Goal: Task Accomplishment & Management: Use online tool/utility

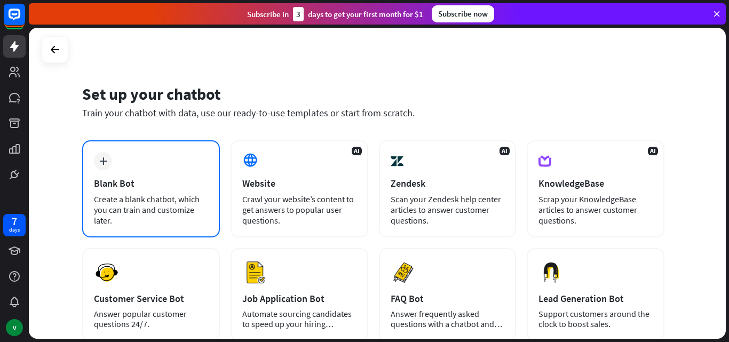
drag, startPoint x: 141, startPoint y: 160, endPoint x: 147, endPoint y: 162, distance: 6.1
click at [147, 162] on div "plus Blank Bot Create a blank chatbot, which you can train and customize later." at bounding box center [151, 188] width 138 height 97
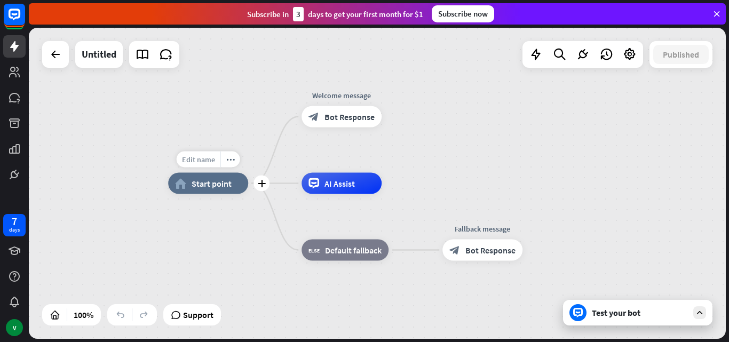
click at [202, 161] on span "Edit name" at bounding box center [198, 160] width 33 height 10
type input "**********"
drag, startPoint x: 487, startPoint y: 169, endPoint x: 695, endPoint y: 250, distance: 223.1
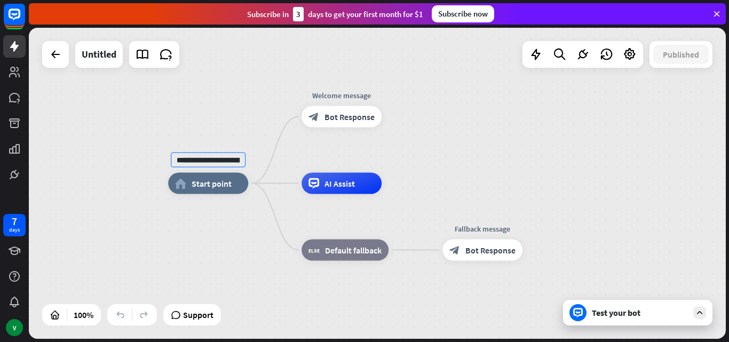
click at [490, 173] on div "**********" at bounding box center [377, 183] width 697 height 311
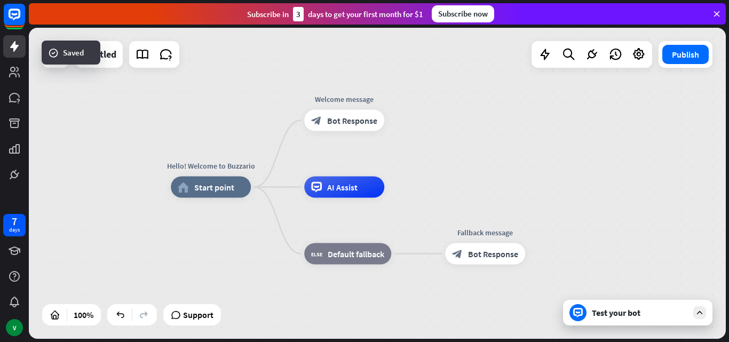
click at [686, 321] on div "Test your bot" at bounding box center [637, 313] width 149 height 26
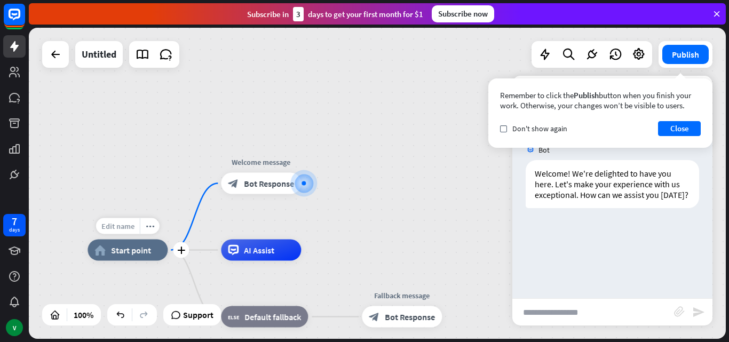
click at [127, 233] on div "Edit name" at bounding box center [118, 226] width 44 height 16
click at [129, 233] on div "Edit name" at bounding box center [118, 226] width 44 height 16
drag, startPoint x: 125, startPoint y: 230, endPoint x: 154, endPoint y: 228, distance: 28.3
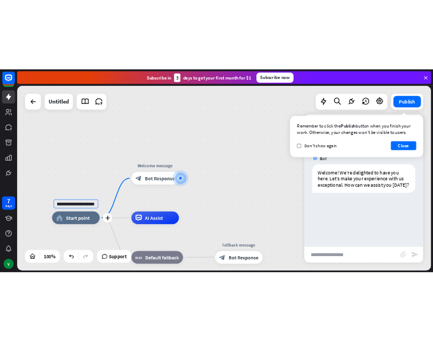
scroll to position [0, 0]
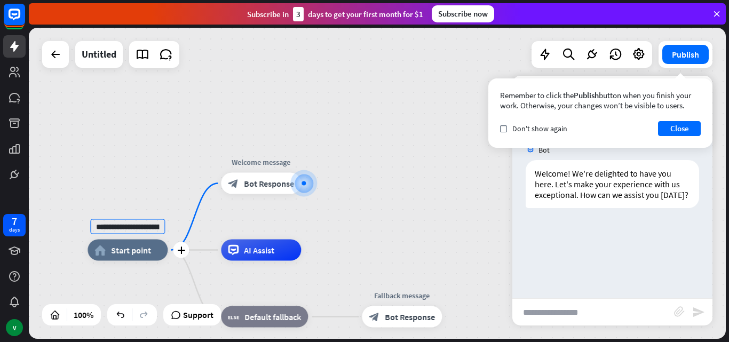
drag, startPoint x: 157, startPoint y: 227, endPoint x: 66, endPoint y: 220, distance: 91.5
click at [87, 239] on div "**********" at bounding box center [127, 249] width 80 height 21
type input "*"
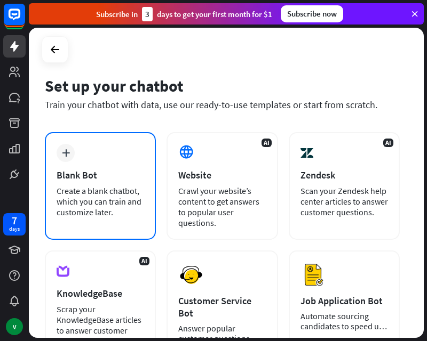
click at [99, 132] on div "Set up your chatbot Train your chatbot with data, use our ready-to-use template…" at bounding box center [222, 104] width 355 height 57
click at [73, 154] on div "plus" at bounding box center [66, 153] width 18 height 18
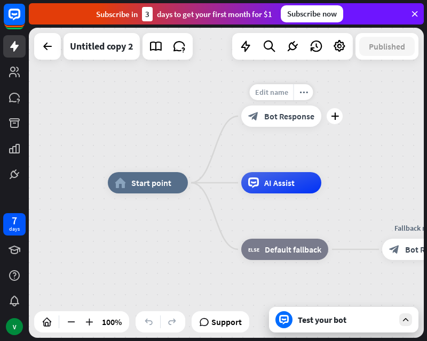
click at [271, 94] on span "Edit name" at bounding box center [271, 92] width 33 height 10
click at [189, 113] on div "**********" at bounding box center [226, 183] width 395 height 310
click at [273, 159] on span "Edit name" at bounding box center [271, 159] width 33 height 10
click at [284, 90] on span "Edit name" at bounding box center [271, 92] width 33 height 10
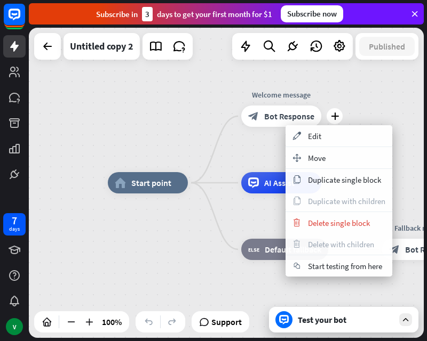
click at [263, 127] on div "plus Welcome message block_bot_response Bot Response" at bounding box center [281, 116] width 80 height 21
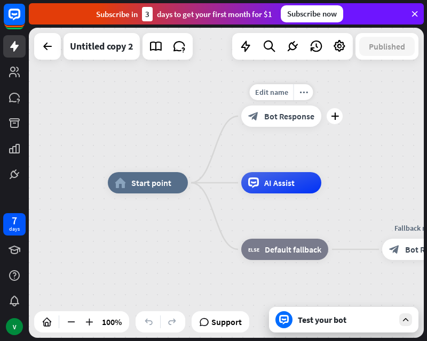
click at [295, 121] on span "Bot Response" at bounding box center [289, 116] width 50 height 11
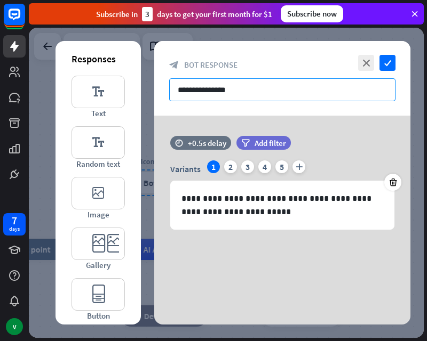
drag, startPoint x: 243, startPoint y: 92, endPoint x: 127, endPoint y: 92, distance: 115.7
click at [154, 92] on div "**********" at bounding box center [282, 183] width 256 height 284
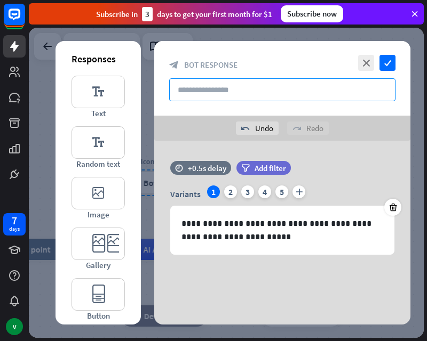
click at [199, 87] on input "text" at bounding box center [282, 89] width 226 height 23
paste input "**********"
click at [259, 92] on input "**********" at bounding box center [282, 89] width 226 height 23
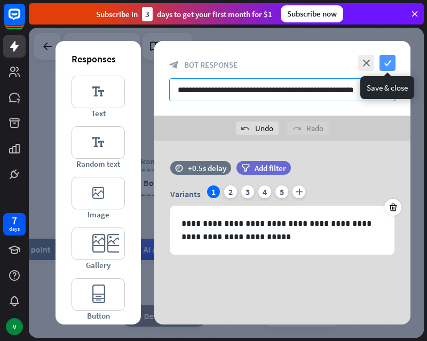
type input "**********"
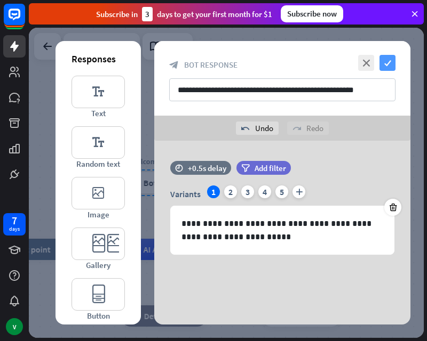
click at [378, 63] on icon "check" at bounding box center [387, 63] width 16 height 16
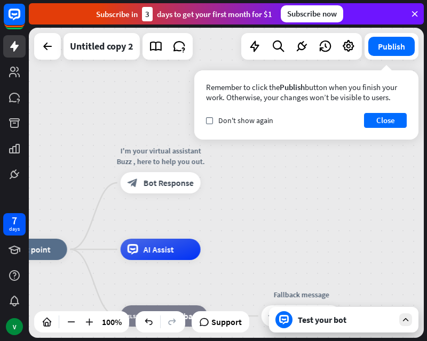
click at [330, 319] on div "Test your bot" at bounding box center [346, 320] width 96 height 11
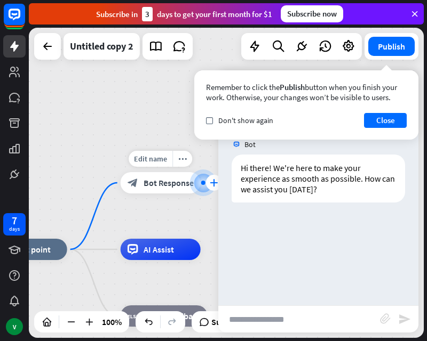
click at [206, 180] on div "plus" at bounding box center [214, 183] width 16 height 16
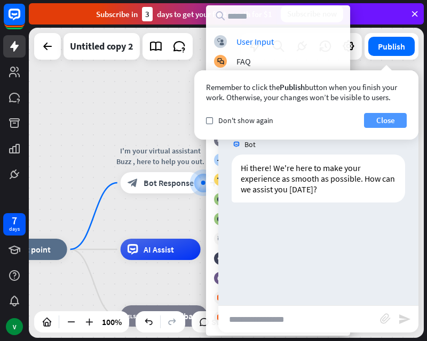
click at [378, 124] on button "Close" at bounding box center [385, 120] width 43 height 15
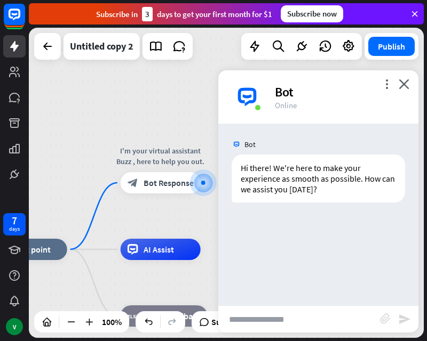
drag, startPoint x: 404, startPoint y: 81, endPoint x: 400, endPoint y: 90, distance: 10.3
click at [378, 81] on icon "close" at bounding box center [403, 84] width 11 height 10
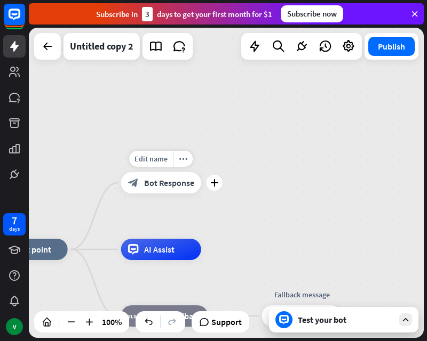
click at [201, 194] on div "Edit name more_horiz plus I'm your virtual assistant Buzz , here to help you ou…" at bounding box center [161, 182] width 80 height 21
click at [374, 316] on div "Test your bot" at bounding box center [346, 320] width 96 height 11
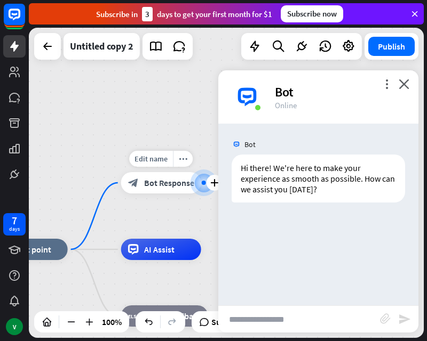
click at [202, 183] on div at bounding box center [204, 183] width 4 height 4
click at [150, 172] on div "Edit name more_horiz plus block_bot_response Bot Response" at bounding box center [161, 182] width 80 height 21
click at [155, 158] on span "Edit name" at bounding box center [150, 159] width 33 height 10
drag, startPoint x: 126, startPoint y: 157, endPoint x: 195, endPoint y: 164, distance: 69.1
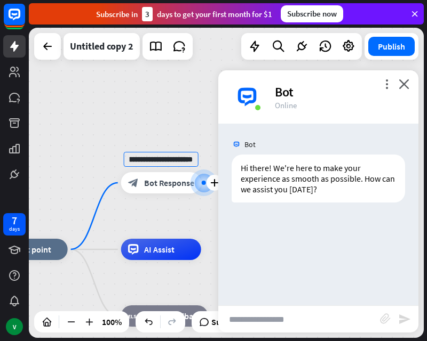
click at [195, 164] on input "**********" at bounding box center [161, 159] width 75 height 15
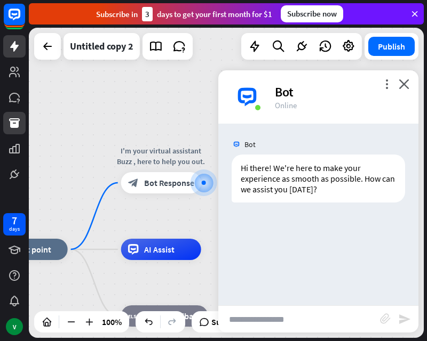
scroll to position [0, 0]
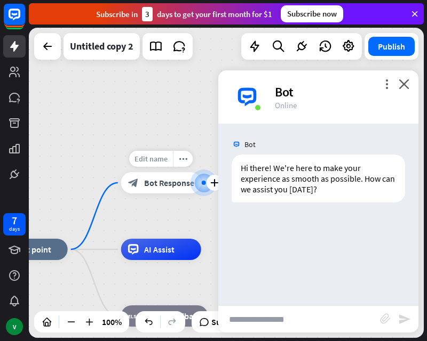
click at [160, 159] on span "Edit name" at bounding box center [150, 159] width 33 height 10
click at [156, 157] on input "**********" at bounding box center [161, 159] width 75 height 15
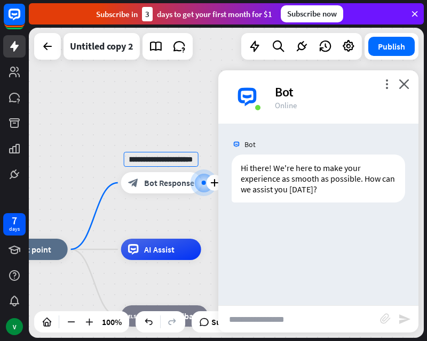
scroll to position [0, 68]
drag, startPoint x: 139, startPoint y: 159, endPoint x: 194, endPoint y: 161, distance: 55.0
click at [194, 161] on input "**********" at bounding box center [161, 159] width 75 height 15
type input "**********"
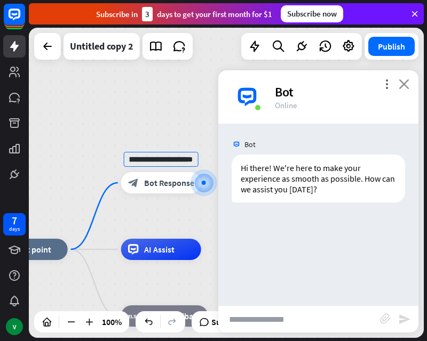
scroll to position [0, 0]
click at [378, 85] on div "**********" at bounding box center [226, 183] width 395 height 310
click at [378, 78] on div "more_vert close Bot Online" at bounding box center [318, 96] width 200 height 53
drag, startPoint x: 409, startPoint y: 81, endPoint x: 404, endPoint y: 86, distance: 6.8
click at [378, 85] on div "more_vert close Bot Online" at bounding box center [318, 96] width 200 height 53
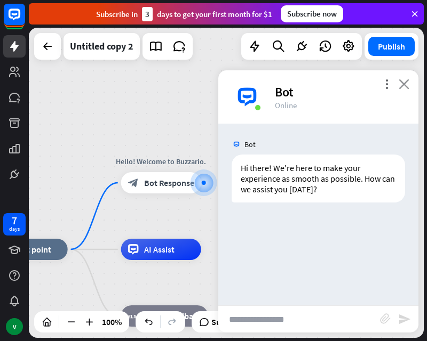
click at [378, 86] on icon "close" at bounding box center [403, 84] width 11 height 10
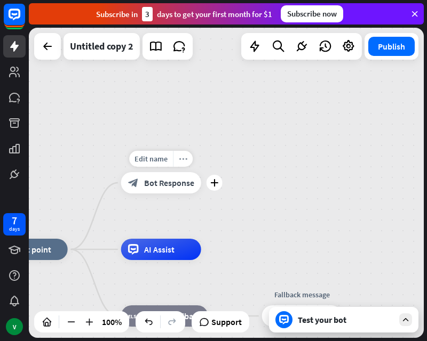
click at [180, 155] on icon "more_horiz" at bounding box center [183, 159] width 9 height 8
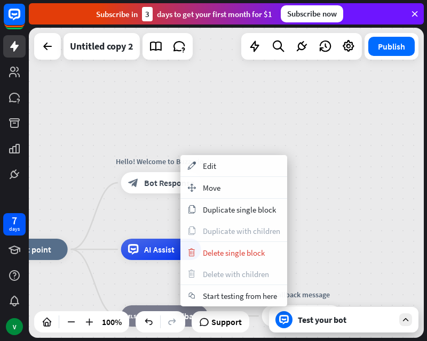
click at [267, 135] on div "home_2 Start point Hello! Welcome to Buzzario. block_bot_response Bot Response …" at bounding box center [226, 183] width 395 height 310
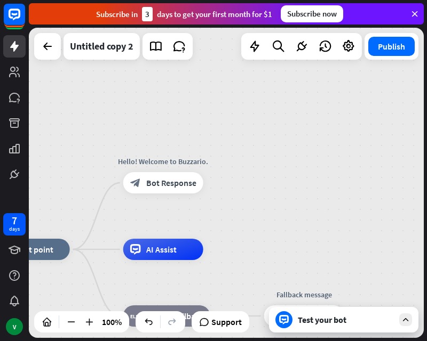
click at [231, 149] on div "home_2 Start point Hello! Welcome to Buzzario. block_bot_response Bot Response …" at bounding box center [226, 183] width 395 height 310
click at [191, 181] on span "Bot Response" at bounding box center [171, 183] width 50 height 11
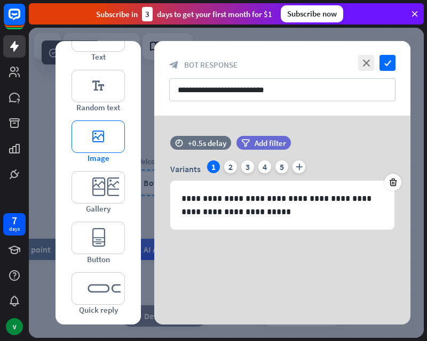
scroll to position [59, 0]
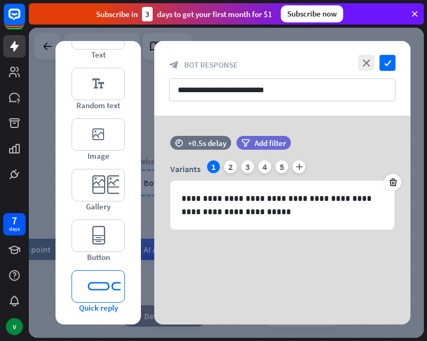
click at [88, 296] on icon "editor_quick_replies" at bounding box center [97, 286] width 53 height 33
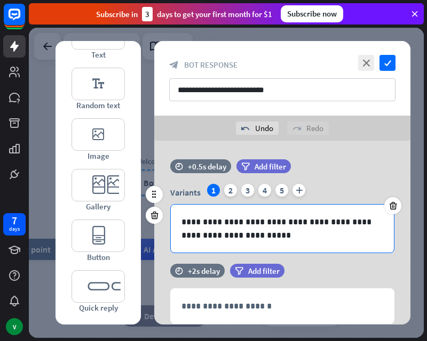
scroll to position [0, 0]
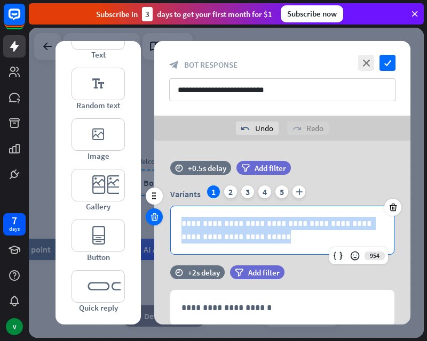
drag, startPoint x: 245, startPoint y: 239, endPoint x: 159, endPoint y: 218, distance: 87.8
click at [159, 218] on div "**********" at bounding box center [282, 213] width 256 height 105
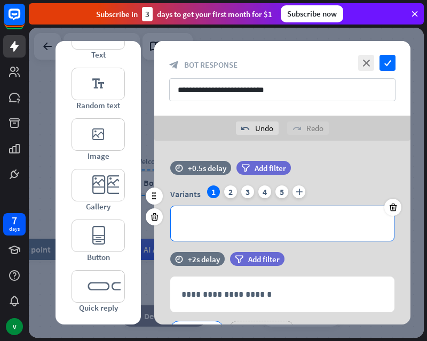
click at [210, 221] on p "**********" at bounding box center [282, 223] width 202 height 13
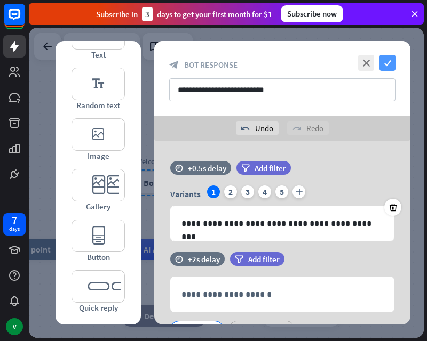
click at [378, 64] on icon "check" at bounding box center [387, 63] width 16 height 16
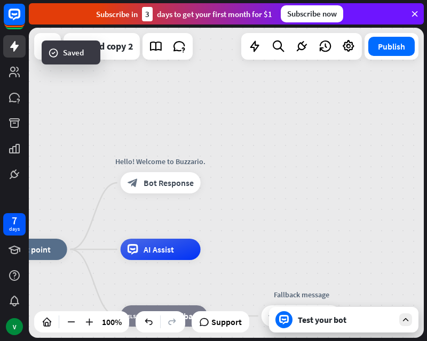
click at [294, 321] on div "Test your bot" at bounding box center [343, 320] width 149 height 26
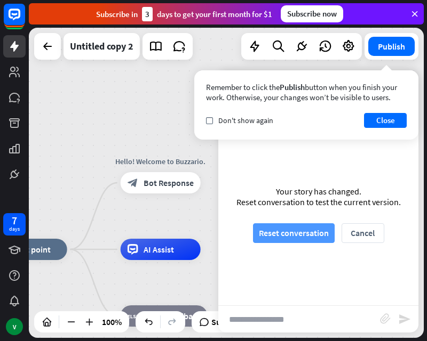
click at [303, 236] on button "Reset conversation" at bounding box center [294, 233] width 82 height 20
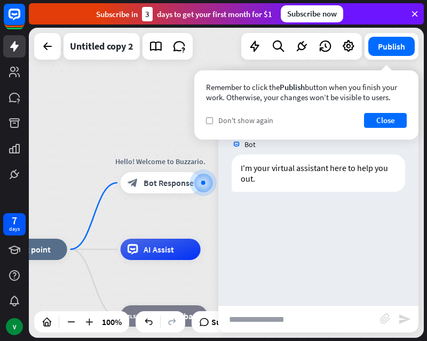
click at [254, 120] on span "Don't show again" at bounding box center [245, 121] width 55 height 10
click at [378, 119] on button "Close" at bounding box center [385, 120] width 43 height 15
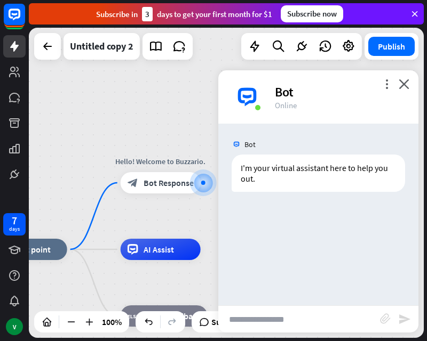
click at [196, 105] on div "home_2 Start point Hello! Welcome to Buzzario. block_bot_response Bot Response …" at bounding box center [226, 183] width 395 height 310
click at [213, 183] on icon "plus" at bounding box center [214, 182] width 8 height 7
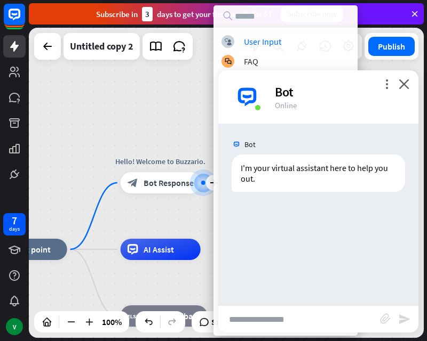
click at [378, 90] on div "Bot" at bounding box center [340, 92] width 131 height 17
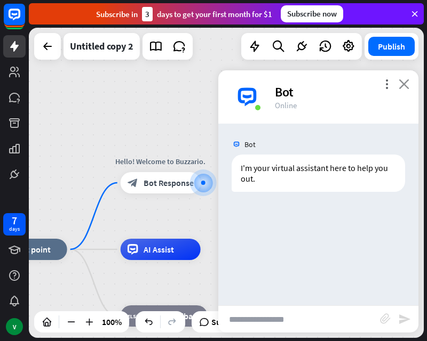
click at [378, 84] on icon "close" at bounding box center [403, 84] width 11 height 10
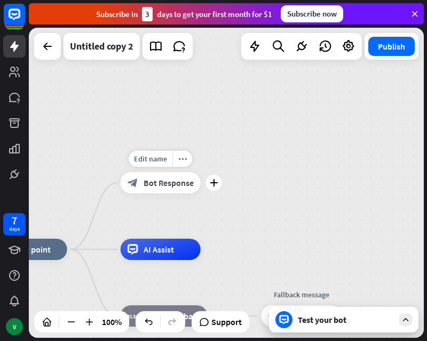
click at [188, 181] on span "Bot Response" at bounding box center [168, 183] width 50 height 11
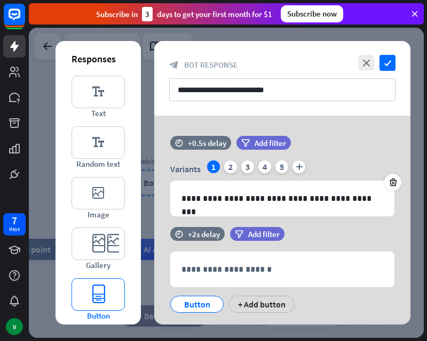
click at [84, 292] on icon "editor_button" at bounding box center [97, 294] width 53 height 33
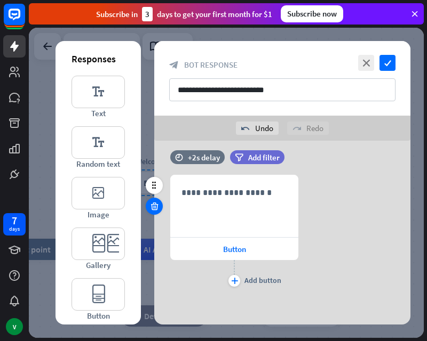
scroll to position [201, 0]
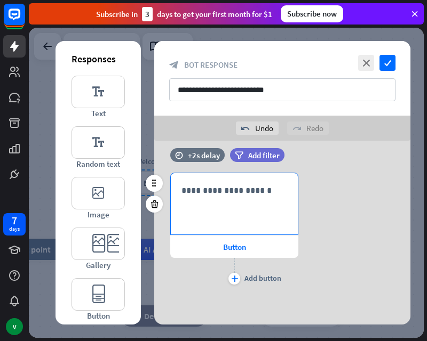
click at [259, 188] on p "**********" at bounding box center [234, 190] width 106 height 13
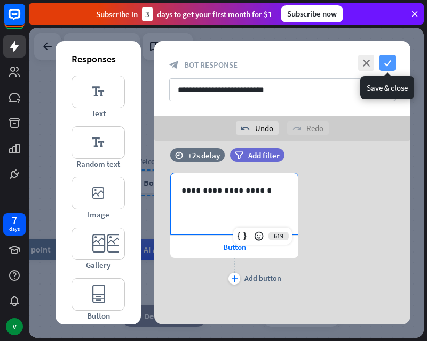
click at [378, 60] on icon "check" at bounding box center [387, 63] width 16 height 16
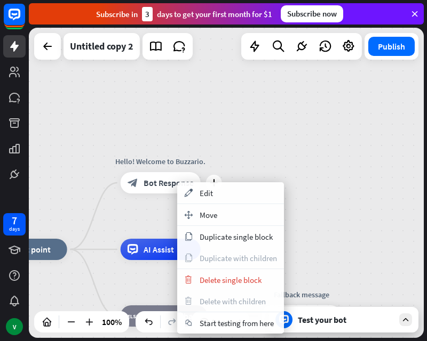
click at [172, 191] on div "block_bot_response Bot Response" at bounding box center [161, 182] width 80 height 21
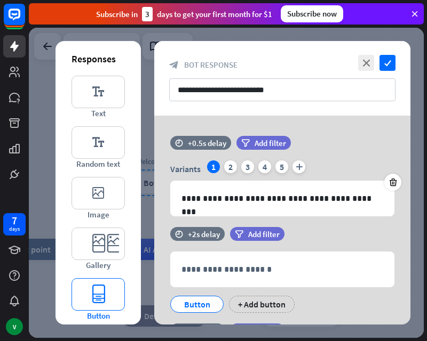
click at [100, 299] on icon "editor_button" at bounding box center [97, 294] width 53 height 33
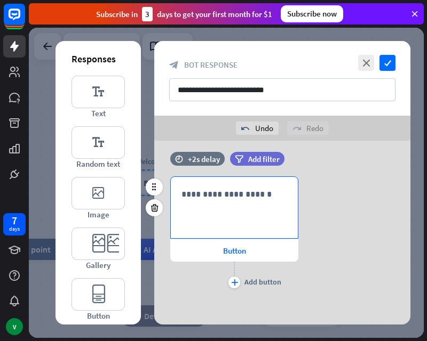
scroll to position [350, 0]
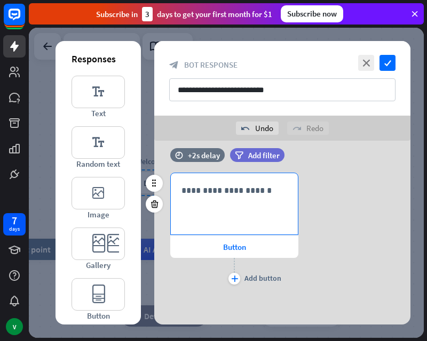
click at [214, 189] on p "**********" at bounding box center [234, 190] width 106 height 13
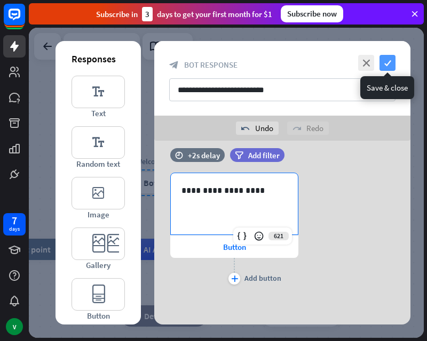
click at [378, 58] on icon "check" at bounding box center [387, 63] width 16 height 16
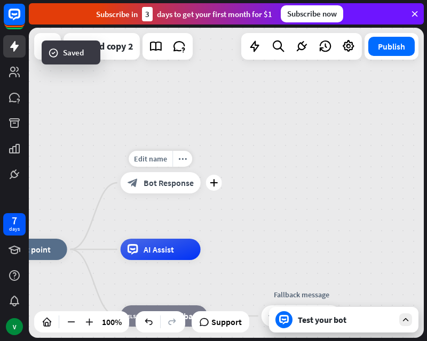
click at [187, 189] on div "block_bot_response Bot Response" at bounding box center [161, 182] width 80 height 21
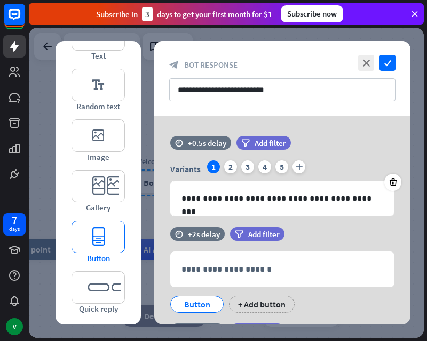
scroll to position [59, 0]
click at [109, 245] on icon "editor_button" at bounding box center [97, 236] width 53 height 33
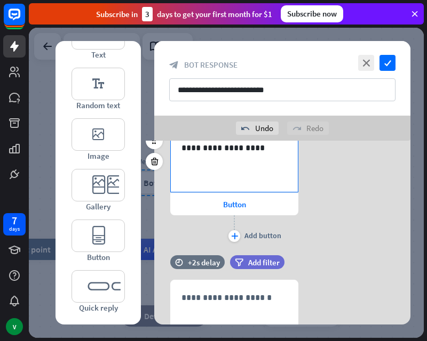
scroll to position [500, 0]
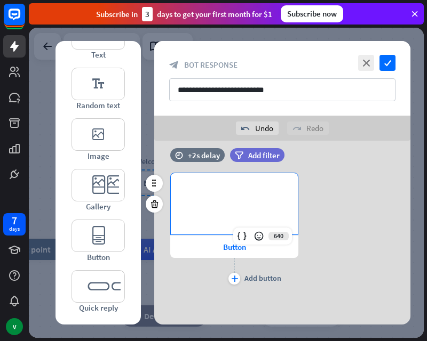
click at [261, 194] on p "**********" at bounding box center [234, 190] width 106 height 13
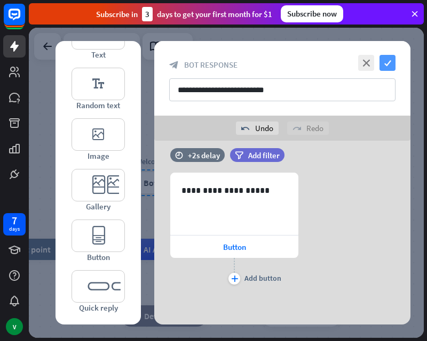
click at [378, 67] on icon "check" at bounding box center [387, 63] width 16 height 16
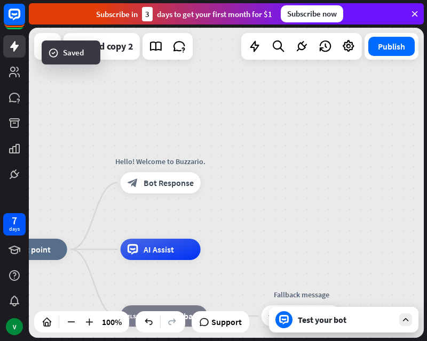
click at [330, 321] on div "Test your bot" at bounding box center [346, 320] width 96 height 11
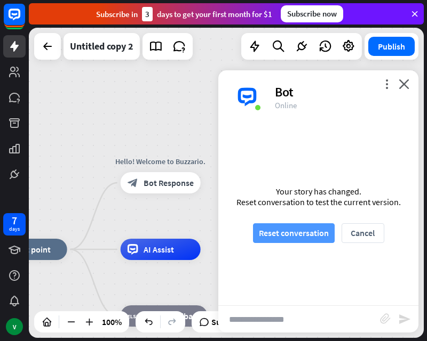
click at [299, 236] on button "Reset conversation" at bounding box center [294, 233] width 82 height 20
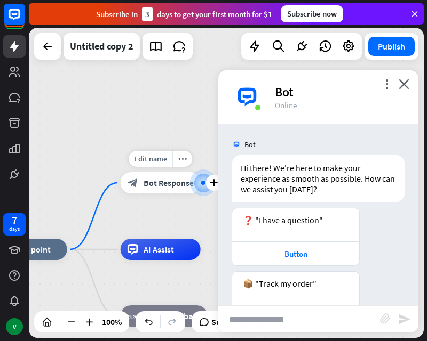
click at [178, 181] on span "Bot Response" at bounding box center [168, 183] width 50 height 11
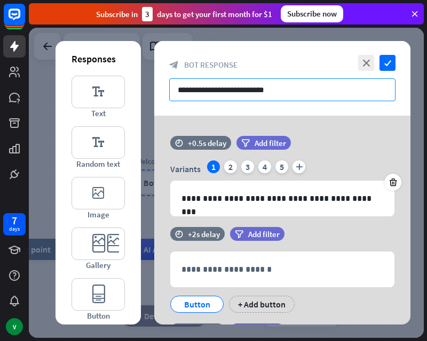
drag, startPoint x: 321, startPoint y: 97, endPoint x: 156, endPoint y: 82, distance: 165.0
click at [156, 82] on div "**********" at bounding box center [282, 78] width 256 height 75
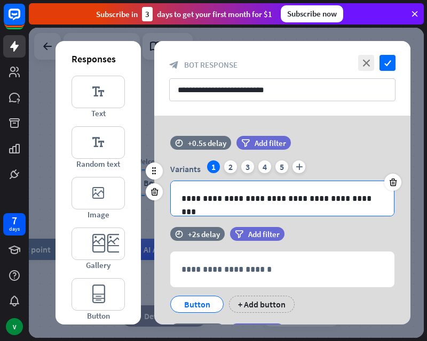
click at [183, 198] on p "**********" at bounding box center [282, 198] width 202 height 13
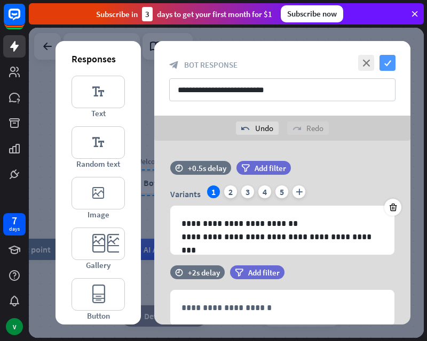
click at [378, 60] on icon "check" at bounding box center [387, 63] width 16 height 16
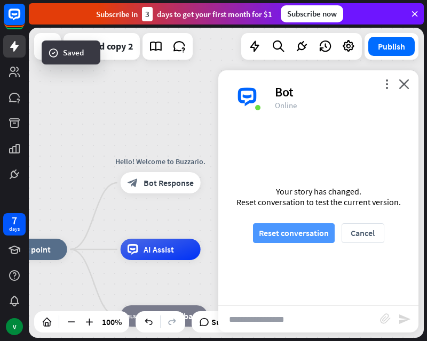
click at [290, 229] on button "Reset conversation" at bounding box center [294, 233] width 82 height 20
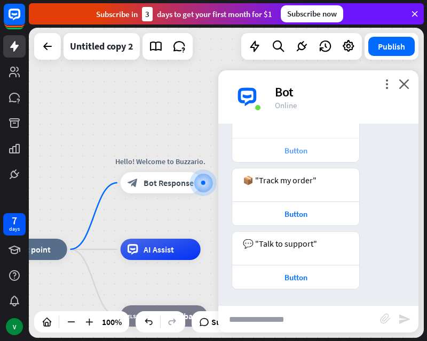
scroll to position [114, 0]
click at [302, 214] on div "Button" at bounding box center [295, 214] width 116 height 10
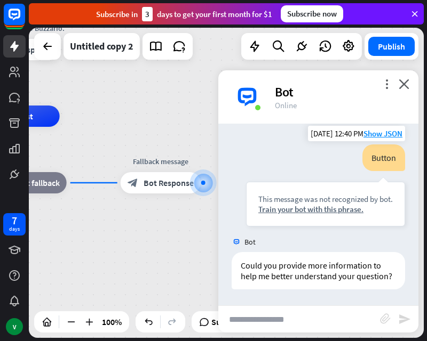
scroll to position [295, 0]
click at [137, 82] on div "home_2 Start point Hello! Welcome to Buzzario. block_bot_response Bot Response …" at bounding box center [226, 183] width 395 height 310
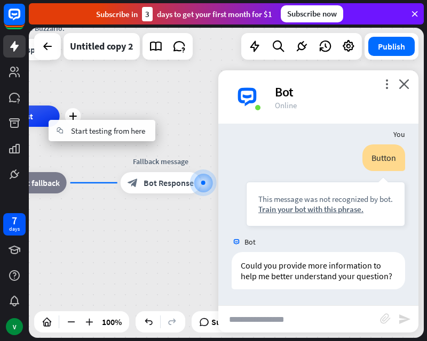
click at [49, 119] on div "AI Assist" at bounding box center [20, 116] width 80 height 21
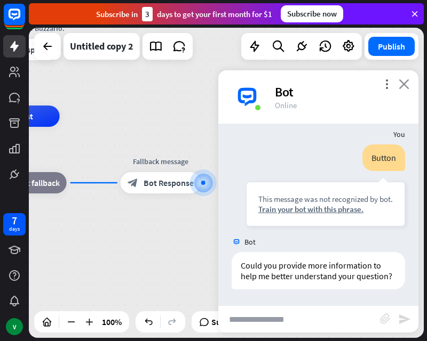
click at [378, 84] on icon "close" at bounding box center [403, 84] width 11 height 10
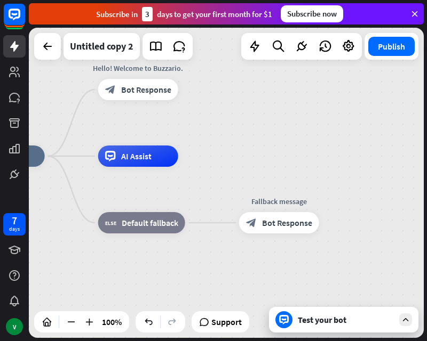
drag, startPoint x: 162, startPoint y: 122, endPoint x: 292, endPoint y: 162, distance: 136.2
click at [287, 162] on div "home_2 Start point Hello! Welcome to Buzzario. block_bot_response Bot Response …" at bounding box center [162, 311] width 395 height 310
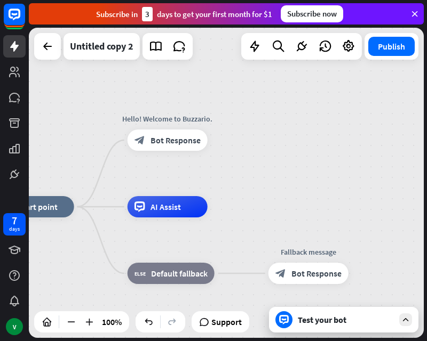
drag, startPoint x: 253, startPoint y: 89, endPoint x: 279, endPoint y: 155, distance: 71.1
click at [279, 155] on div "home_2 Start point Hello! Welcome to Buzzario. block_bot_response Bot Response …" at bounding box center [226, 183] width 395 height 310
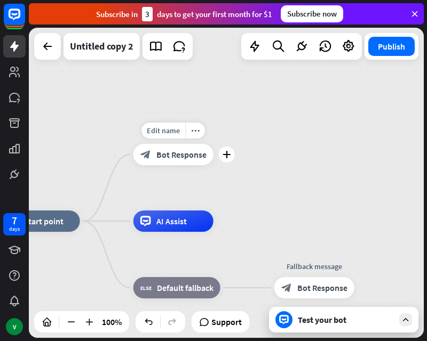
click at [179, 153] on span "Bot Response" at bounding box center [181, 154] width 50 height 11
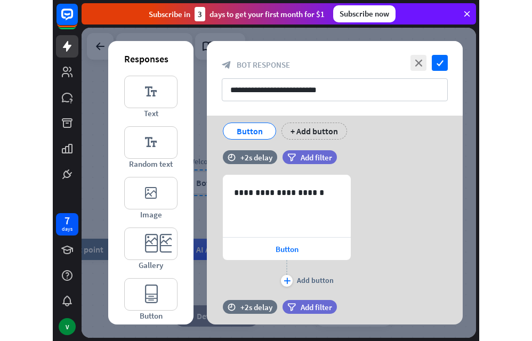
scroll to position [213, 0]
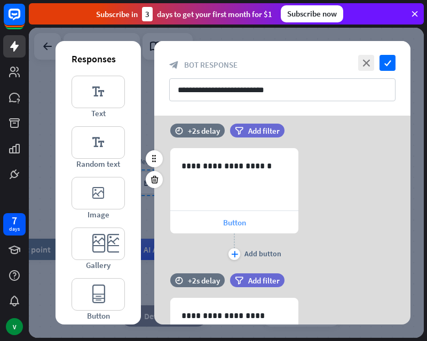
click at [225, 223] on span "Button" at bounding box center [234, 223] width 23 height 10
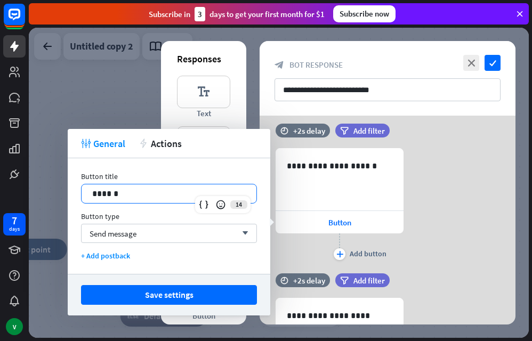
drag, startPoint x: 149, startPoint y: 191, endPoint x: 31, endPoint y: 191, distance: 117.9
click at [31, 191] on body "7 days V close Product Help First steps Get started with ChatBot Help Center Fo…" at bounding box center [266, 170] width 532 height 341
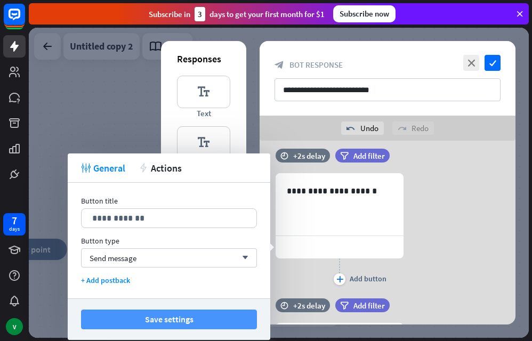
click at [177, 318] on button "Save settings" at bounding box center [169, 320] width 176 height 20
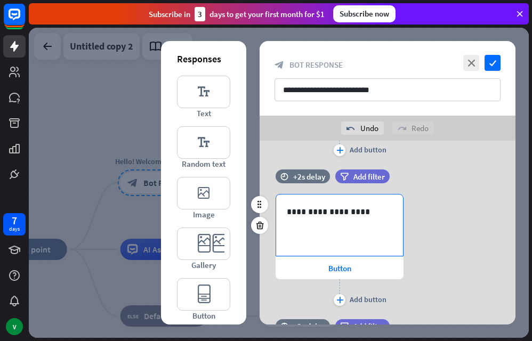
scroll to position [373, 0]
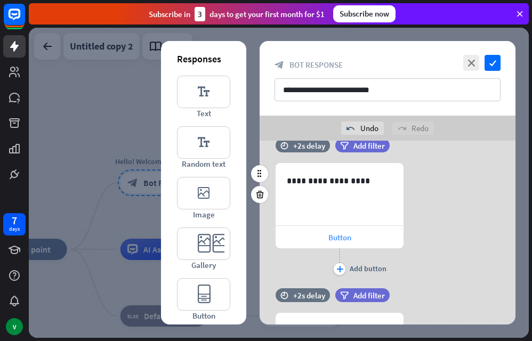
click at [362, 236] on div "Button" at bounding box center [340, 237] width 128 height 22
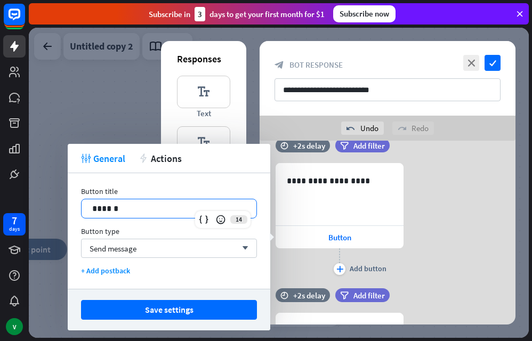
drag, startPoint x: 153, startPoint y: 210, endPoint x: -116, endPoint y: 187, distance: 269.8
click at [0, 187] on html "7 days V close Product Help First steps Get started with ChatBot Help Center Fo…" at bounding box center [266, 170] width 532 height 341
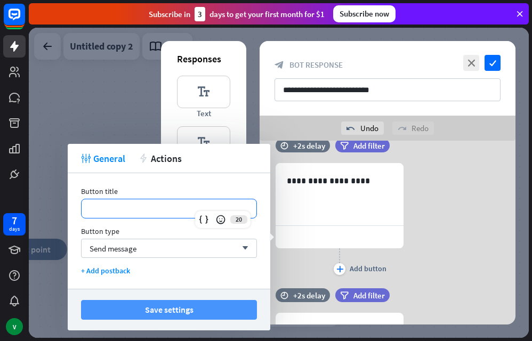
click at [201, 314] on button "Save settings" at bounding box center [169, 310] width 176 height 20
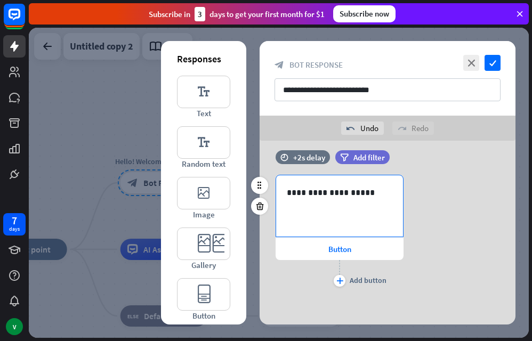
scroll to position [514, 0]
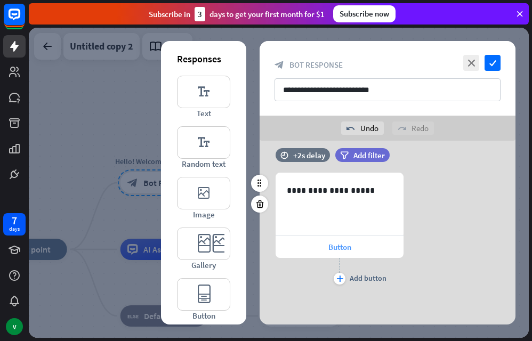
click at [354, 245] on div "Button" at bounding box center [340, 247] width 128 height 22
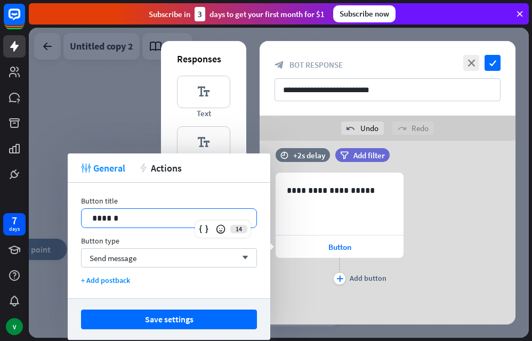
drag, startPoint x: 171, startPoint y: 221, endPoint x: -2, endPoint y: 195, distance: 174.8
click at [0, 195] on html "7 days V close Product Help First steps Get started with ChatBot Help Center Fo…" at bounding box center [266, 170] width 532 height 341
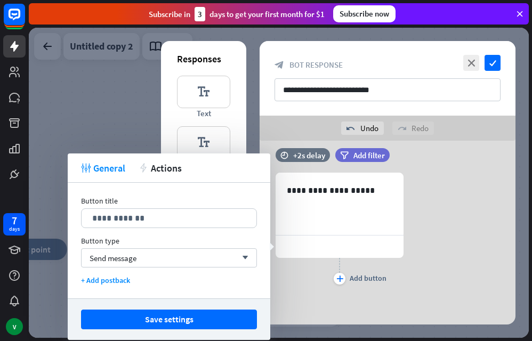
click at [235, 306] on div "Save settings" at bounding box center [169, 320] width 203 height 42
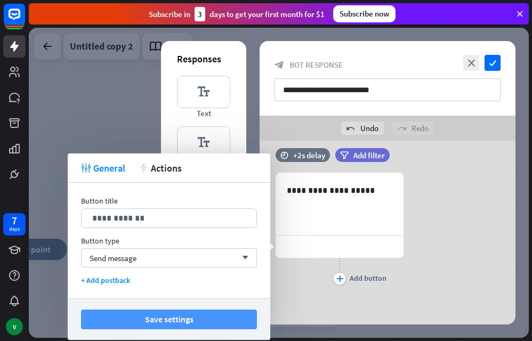
click at [237, 314] on button "Save settings" at bounding box center [169, 320] width 176 height 20
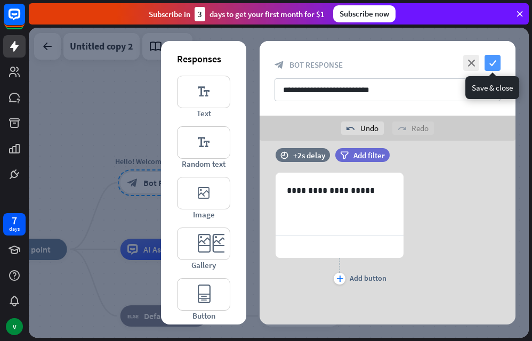
click at [378, 60] on icon "check" at bounding box center [493, 63] width 16 height 16
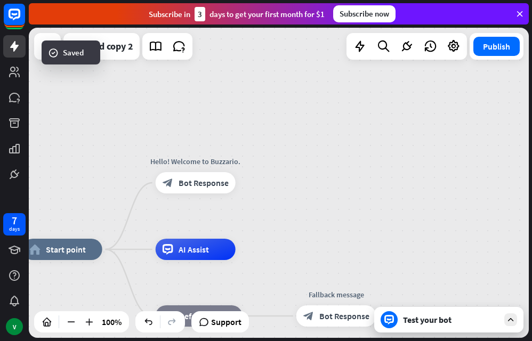
click at [378, 318] on div "Test your bot" at bounding box center [451, 320] width 96 height 11
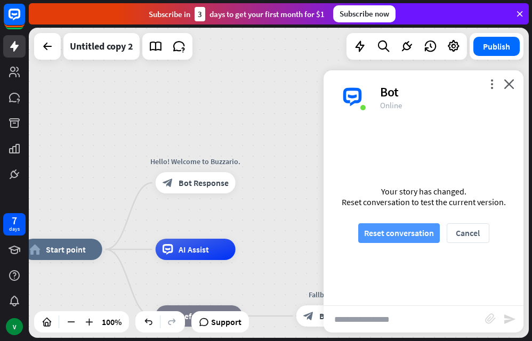
click at [378, 235] on button "Reset conversation" at bounding box center [399, 233] width 82 height 20
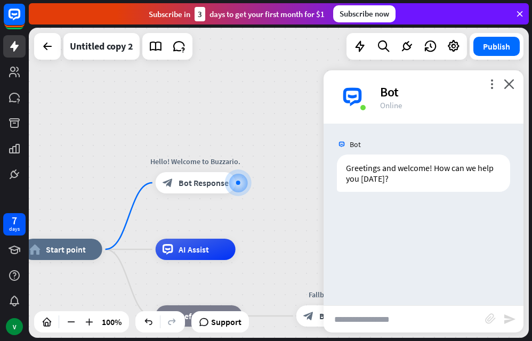
click at [378, 235] on div "Bot Greetings and welcome! How can we help you [DATE]? [DATE] 12:41 PM Show JSON" at bounding box center [424, 215] width 200 height 182
click at [205, 187] on span "Bot Response" at bounding box center [204, 183] width 50 height 11
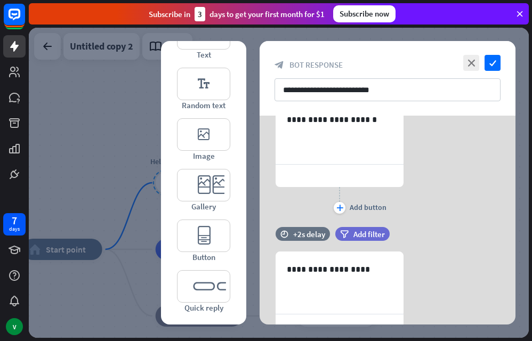
scroll to position [267, 0]
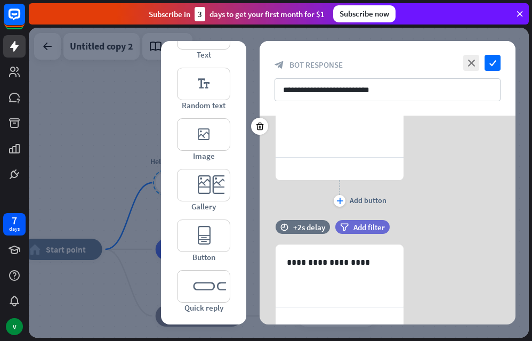
click at [324, 170] on div at bounding box center [340, 169] width 128 height 22
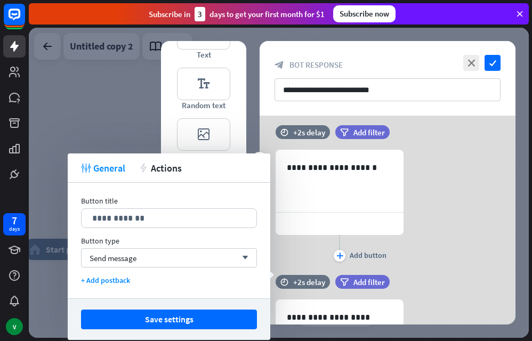
scroll to position [160, 0]
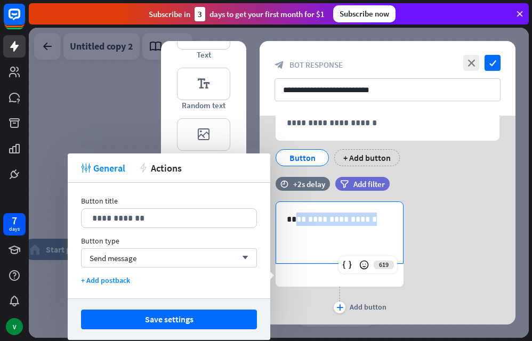
drag, startPoint x: 367, startPoint y: 219, endPoint x: 297, endPoint y: 217, distance: 69.9
click at [297, 217] on p "**********" at bounding box center [340, 219] width 106 height 13
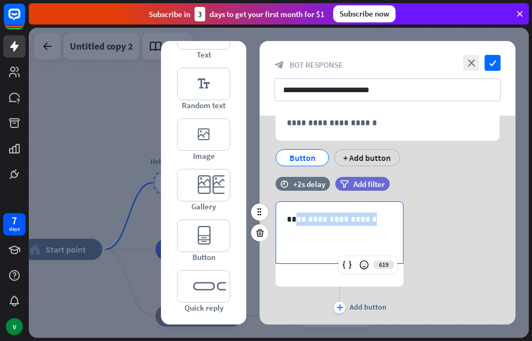
copy p "**********"
click at [309, 278] on div at bounding box center [340, 276] width 128 height 22
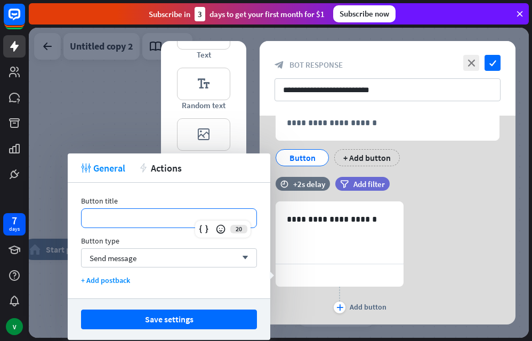
click at [189, 221] on p "**********" at bounding box center [169, 218] width 154 height 13
paste div
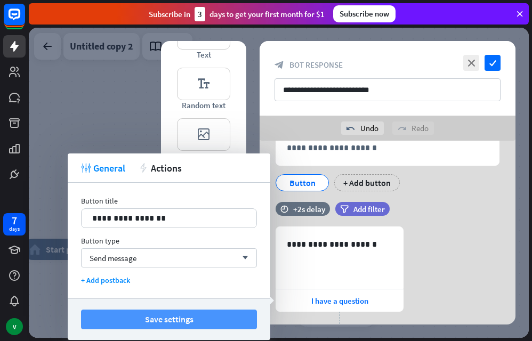
click at [164, 321] on button "Save settings" at bounding box center [169, 320] width 176 height 20
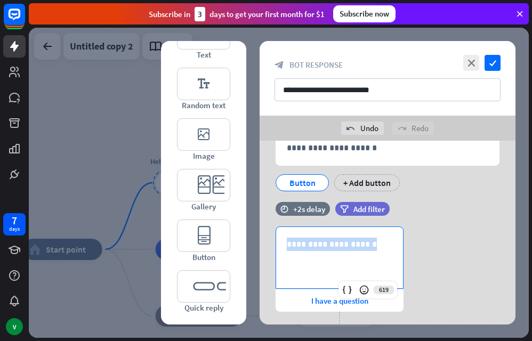
drag, startPoint x: 370, startPoint y: 244, endPoint x: 249, endPoint y: 226, distance: 122.5
click at [249, 226] on div "**********" at bounding box center [387, 233] width 283 height 184
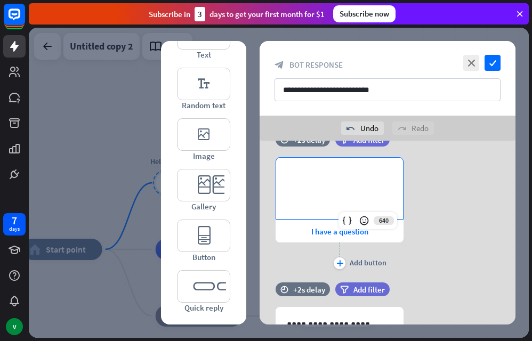
scroll to position [230, 0]
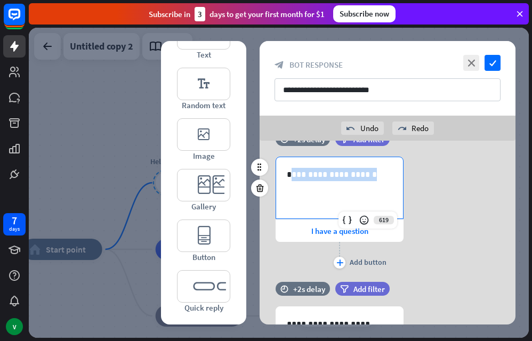
drag, startPoint x: 295, startPoint y: 172, endPoint x: 367, endPoint y: 173, distance: 72.0
click at [367, 173] on p "**********" at bounding box center [340, 174] width 106 height 13
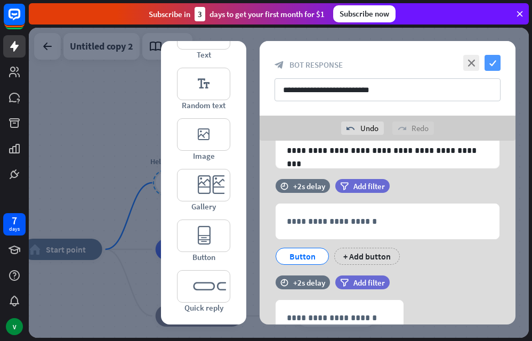
click at [378, 61] on icon "check" at bounding box center [493, 63] width 16 height 16
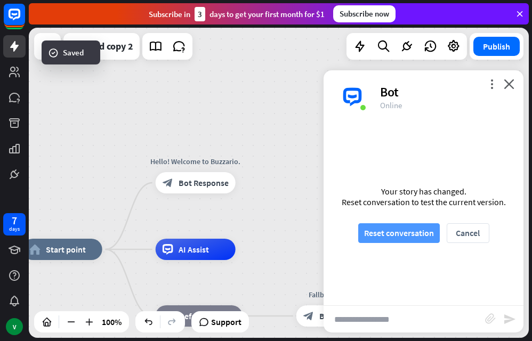
click at [378, 242] on button "Reset conversation" at bounding box center [399, 233] width 82 height 20
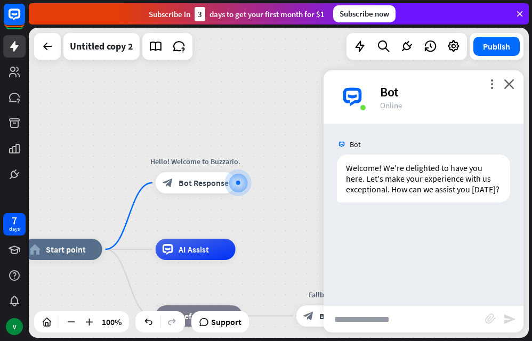
click at [378, 233] on div "Bot Welcome! We're delighted to have you here. Let's make your experience with …" at bounding box center [424, 215] width 200 height 182
click at [237, 180] on div at bounding box center [238, 183] width 11 height 11
click at [249, 182] on icon "plus" at bounding box center [249, 182] width 8 height 7
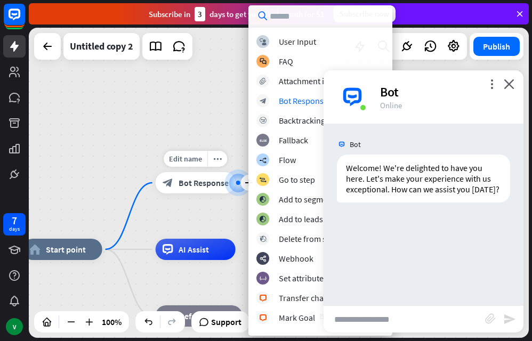
click at [203, 191] on div "block_bot_response Bot Response" at bounding box center [196, 182] width 80 height 21
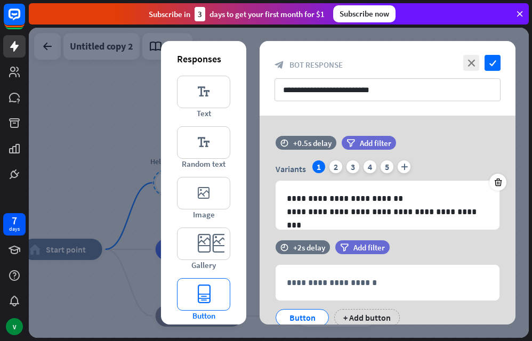
click at [204, 290] on icon "editor_button" at bounding box center [203, 294] width 53 height 33
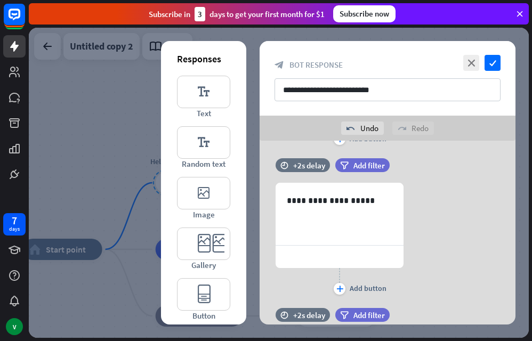
scroll to position [450, 0]
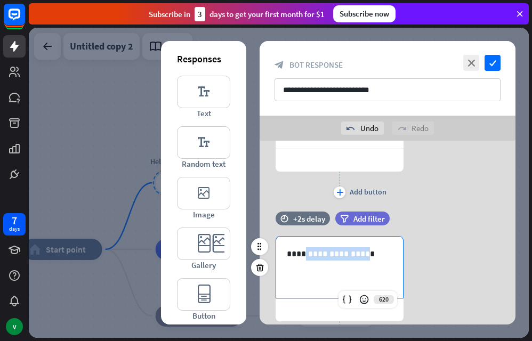
drag, startPoint x: 305, startPoint y: 257, endPoint x: 358, endPoint y: 258, distance: 53.3
click at [358, 258] on p "**********" at bounding box center [340, 253] width 106 height 13
copy p "**********"
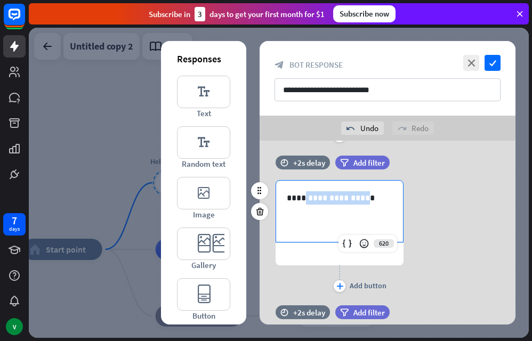
scroll to position [557, 0]
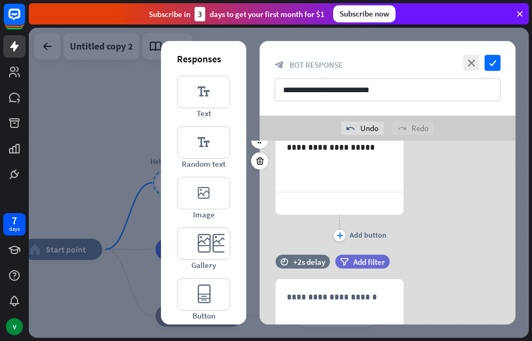
click at [310, 201] on div at bounding box center [340, 204] width 128 height 22
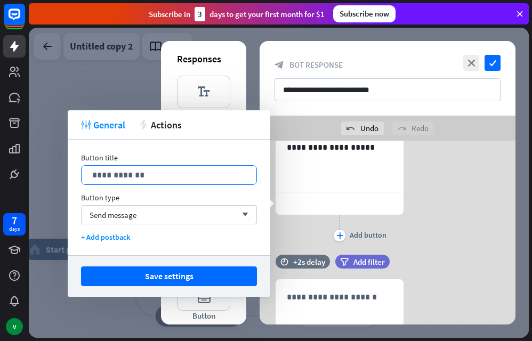
click at [174, 168] on div "**********" at bounding box center [169, 175] width 175 height 19
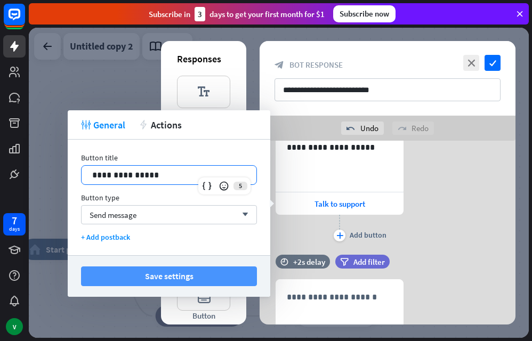
click at [183, 271] on button "Save settings" at bounding box center [169, 277] width 176 height 20
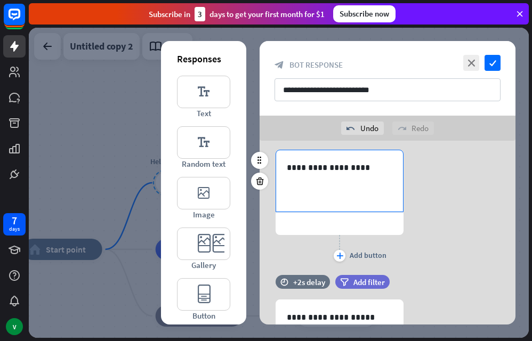
scroll to position [343, 0]
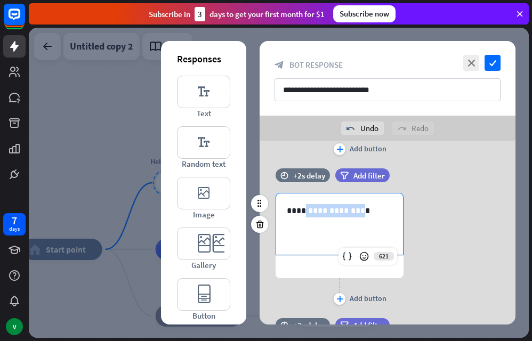
drag, startPoint x: 306, startPoint y: 211, endPoint x: 357, endPoint y: 207, distance: 51.3
click at [357, 207] on p "**********" at bounding box center [340, 210] width 106 height 13
copy p "**********"
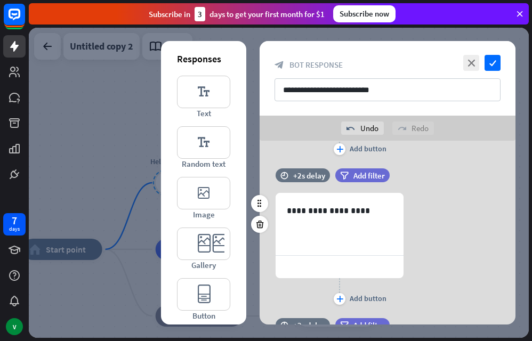
click at [313, 264] on div at bounding box center [340, 267] width 128 height 22
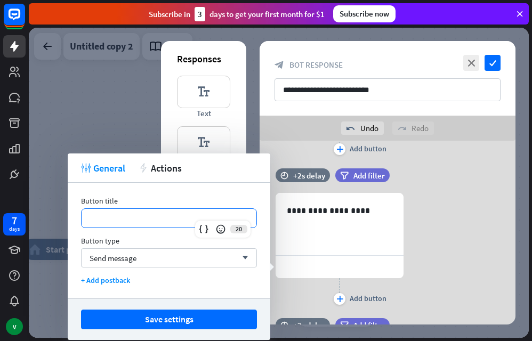
click at [158, 215] on p "**********" at bounding box center [169, 218] width 154 height 13
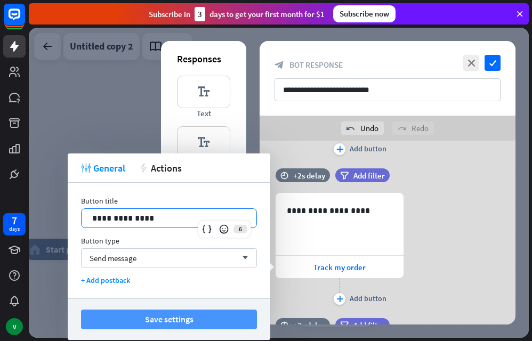
click at [181, 320] on button "Save settings" at bounding box center [169, 320] width 176 height 20
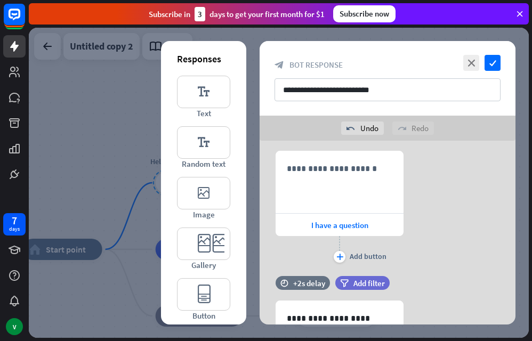
scroll to position [237, 0]
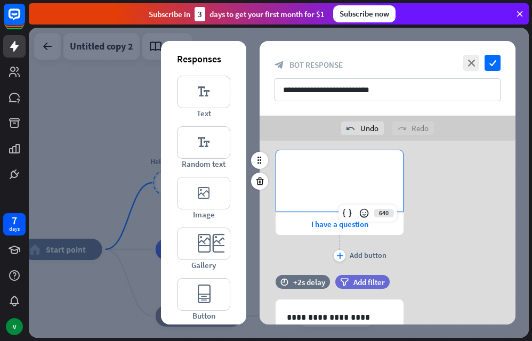
click at [321, 171] on p "**********" at bounding box center [340, 167] width 106 height 13
click at [326, 225] on span "I have a question" at bounding box center [339, 224] width 57 height 10
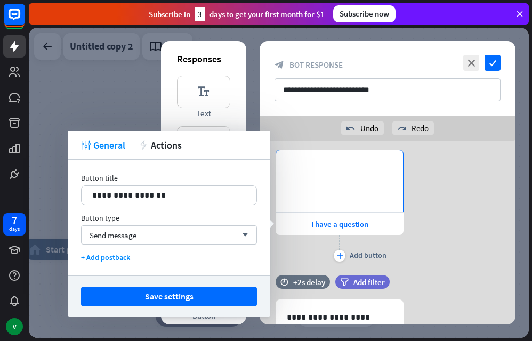
click at [303, 173] on p "**********" at bounding box center [340, 167] width 106 height 13
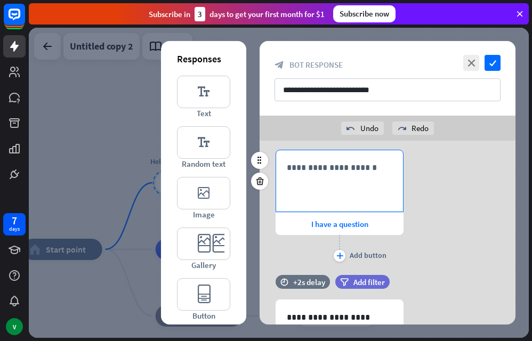
click at [321, 173] on p "**********" at bounding box center [340, 167] width 106 height 13
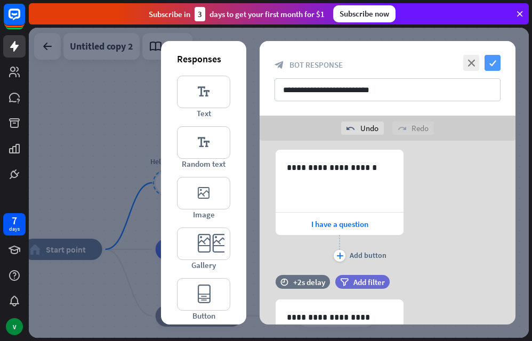
click at [378, 64] on icon "check" at bounding box center [493, 63] width 16 height 16
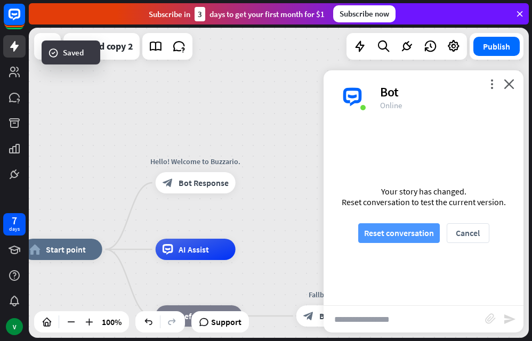
click at [378, 229] on button "Reset conversation" at bounding box center [399, 233] width 82 height 20
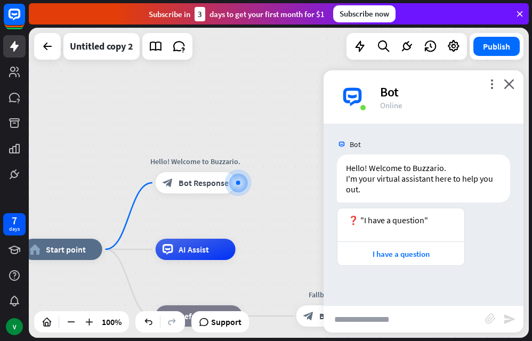
click at [378, 84] on div "more_vert close Bot Online" at bounding box center [424, 96] width 200 height 53
click at [378, 86] on icon "close" at bounding box center [509, 84] width 11 height 10
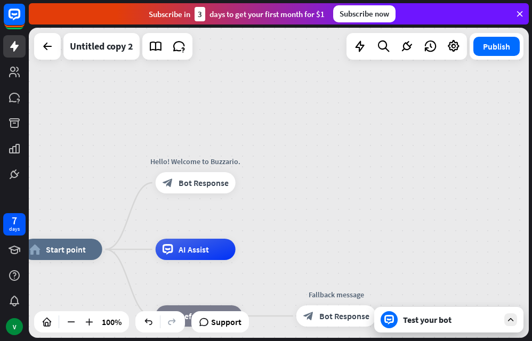
click at [378, 327] on div "Test your bot" at bounding box center [448, 320] width 149 height 26
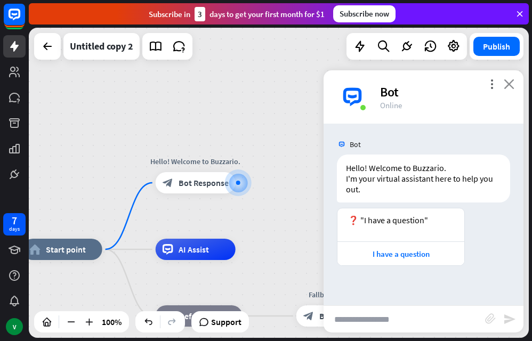
click at [378, 79] on icon "close" at bounding box center [509, 84] width 11 height 10
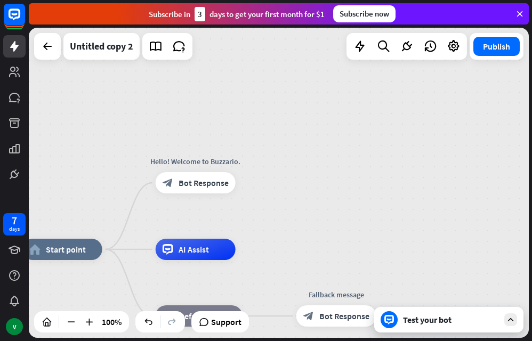
click at [378, 317] on icon at bounding box center [390, 320] width 10 height 10
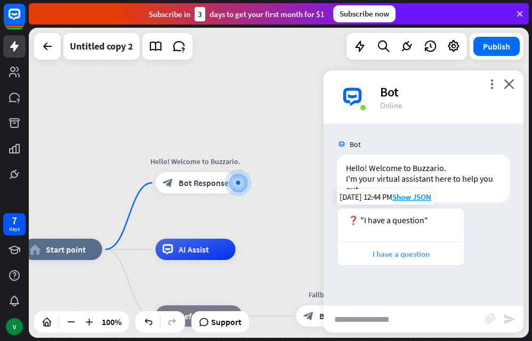
click at [378, 254] on div "I have a question" at bounding box center [401, 254] width 116 height 10
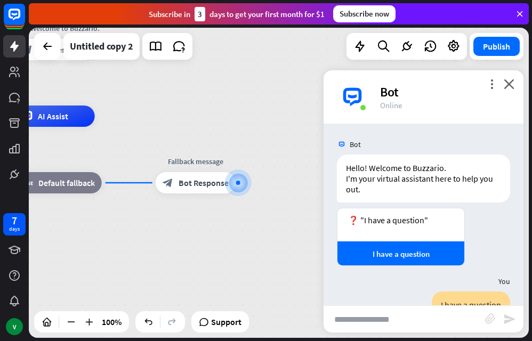
click at [378, 88] on div "Bot" at bounding box center [445, 92] width 131 height 17
click at [378, 89] on icon "close" at bounding box center [509, 84] width 11 height 10
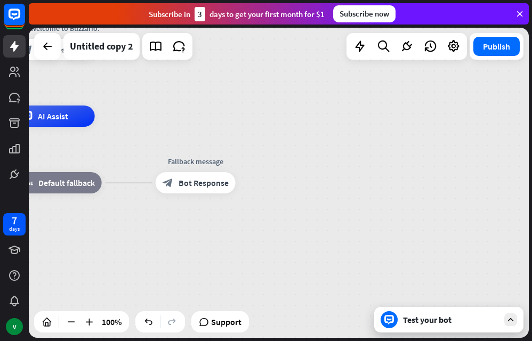
click at [378, 162] on div "home_2 Start point Hello! Welcome to Buzzario. block_bot_response Bot Response …" at bounding box center [279, 183] width 500 height 310
click at [378, 320] on div "Test your bot" at bounding box center [451, 320] width 96 height 11
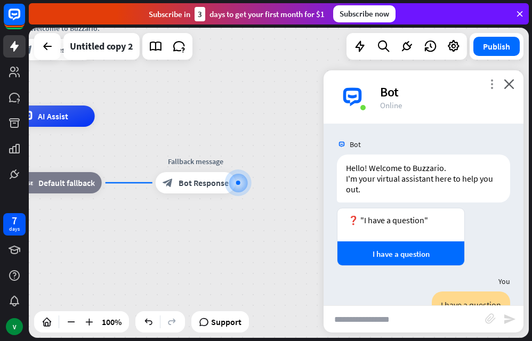
click at [378, 83] on icon "more_vert" at bounding box center [492, 84] width 10 height 10
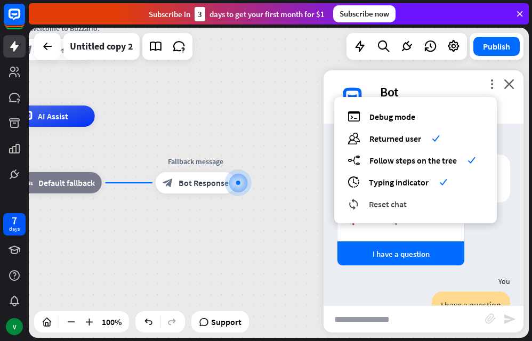
click at [378, 203] on span "Reset chat" at bounding box center [388, 204] width 38 height 11
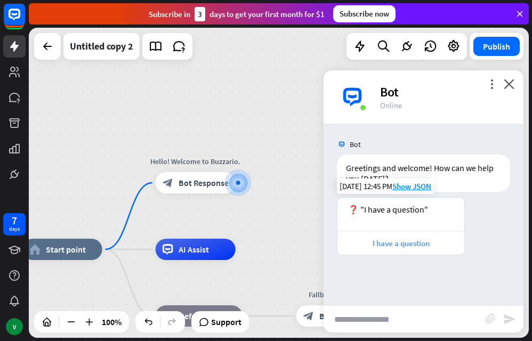
click at [378, 247] on div "I have a question" at bounding box center [401, 243] width 116 height 10
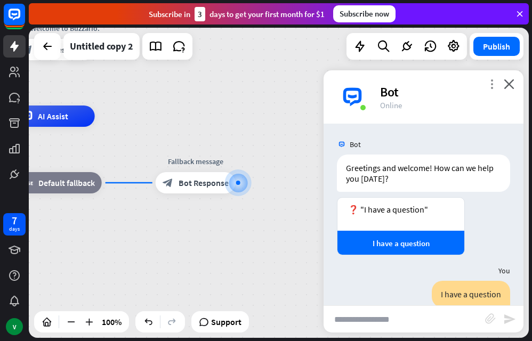
click at [378, 88] on icon "more_vert" at bounding box center [492, 84] width 10 height 10
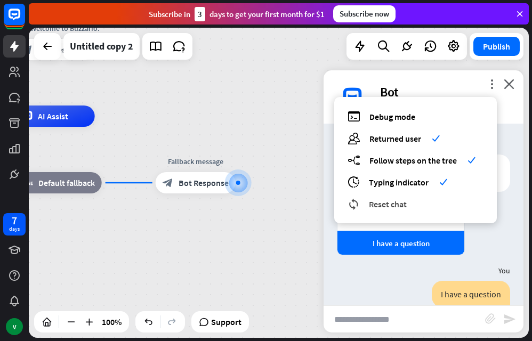
click at [378, 200] on span "Reset chat" at bounding box center [388, 204] width 38 height 11
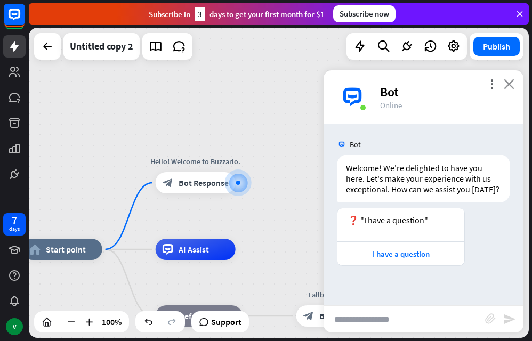
click at [378, 80] on icon "close" at bounding box center [509, 84] width 11 height 10
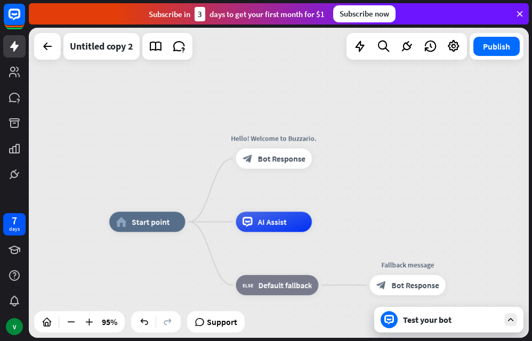
drag, startPoint x: 201, startPoint y: 98, endPoint x: 269, endPoint y: 68, distance: 74.5
click at [269, 68] on div "home_2 Start point Hello! Welcome to Buzzario. block_bot_response Bot Response …" at bounding box center [279, 183] width 500 height 310
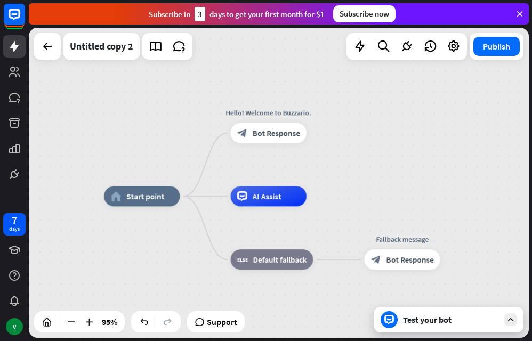
drag, startPoint x: 266, startPoint y: 104, endPoint x: 263, endPoint y: 82, distance: 22.6
click at [263, 82] on div "home_2 Start point Hello! Welcome to Buzzario. block_bot_response Bot Response …" at bounding box center [279, 183] width 500 height 310
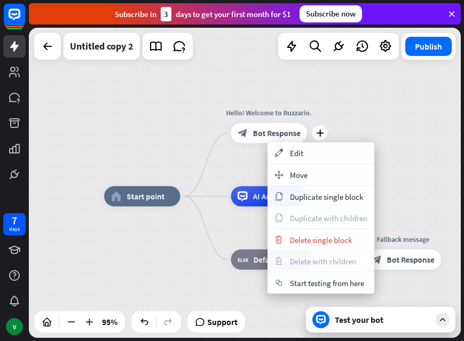
click at [245, 126] on div "block_bot_response Bot Response" at bounding box center [268, 133] width 76 height 20
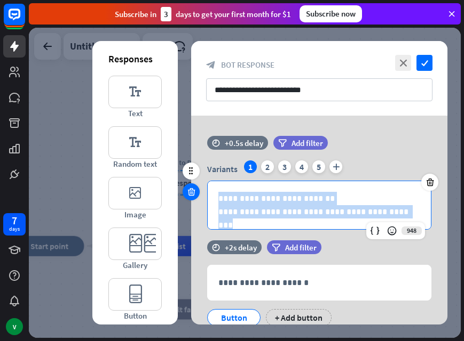
drag, startPoint x: 382, startPoint y: 213, endPoint x: 191, endPoint y: 191, distance: 192.2
click at [192, 193] on div "**********" at bounding box center [319, 188] width 256 height 105
copy div "**********"
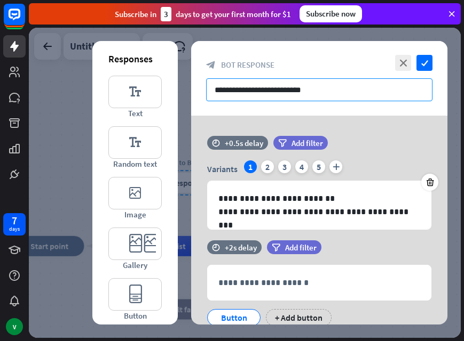
drag, startPoint x: 334, startPoint y: 95, endPoint x: 166, endPoint y: 100, distance: 167.5
click at [191, 100] on div "**********" at bounding box center [319, 183] width 256 height 284
paste input "**********"
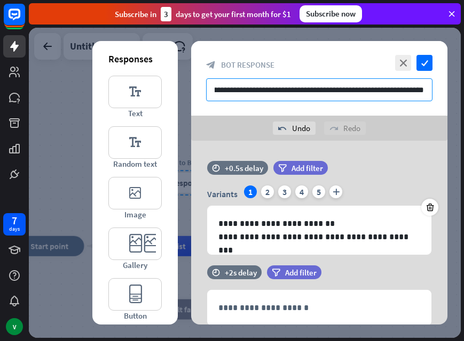
click at [269, 94] on input "**********" at bounding box center [319, 89] width 226 height 23
type input "**********"
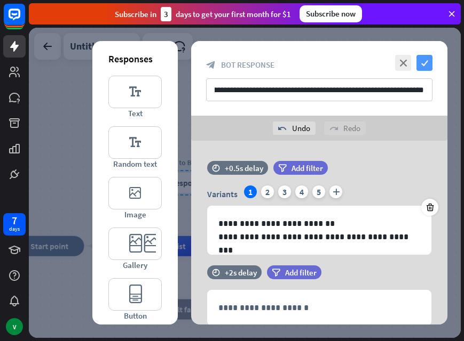
scroll to position [0, 0]
click at [378, 56] on icon "check" at bounding box center [424, 63] width 16 height 16
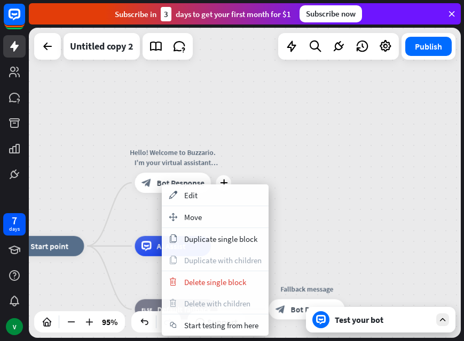
click at [157, 186] on span "Bot Response" at bounding box center [179, 183] width 47 height 10
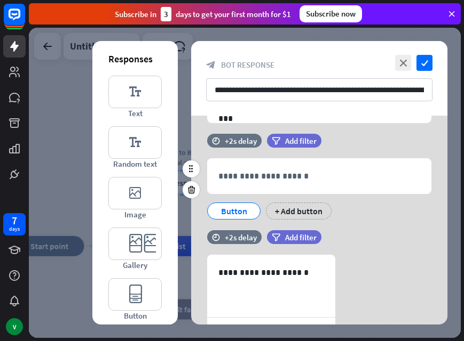
scroll to position [53, 0]
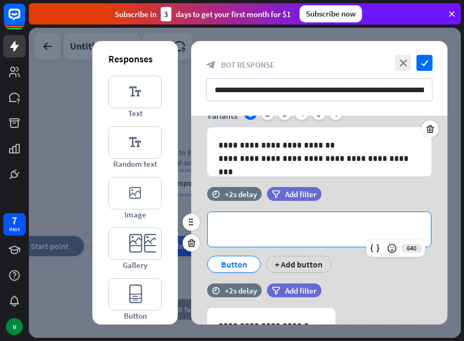
click at [246, 228] on p "**********" at bounding box center [319, 229] width 202 height 13
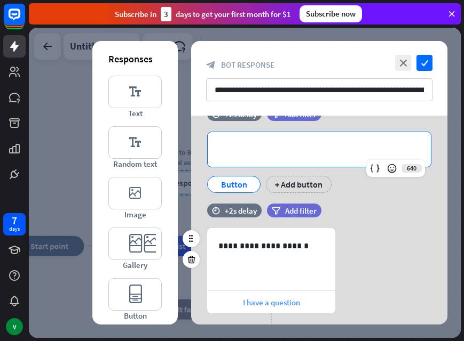
scroll to position [160, 0]
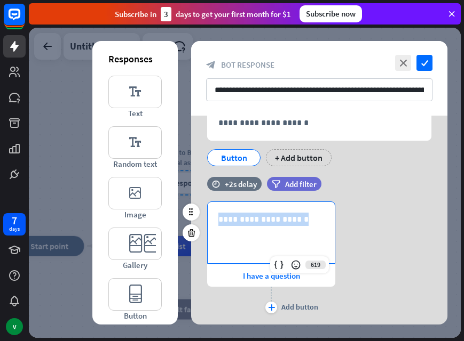
drag, startPoint x: 218, startPoint y: 221, endPoint x: 301, endPoint y: 229, distance: 83.1
click at [285, 233] on div "**********" at bounding box center [270, 232] width 127 height 61
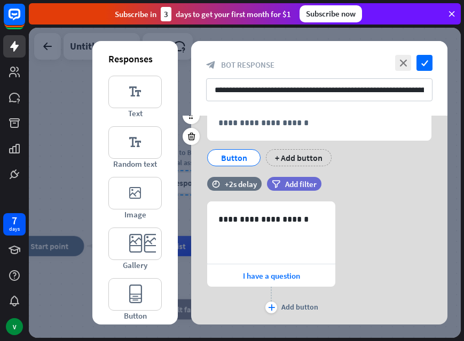
click at [376, 175] on div "**********" at bounding box center [319, 129] width 256 height 97
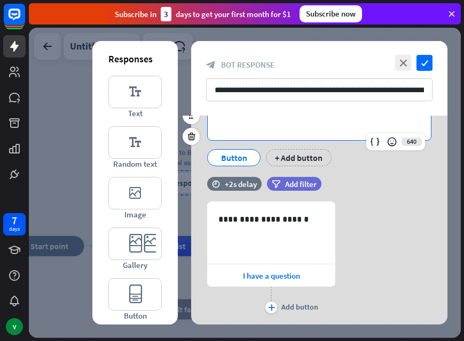
click at [263, 125] on p "**********" at bounding box center [319, 122] width 202 height 13
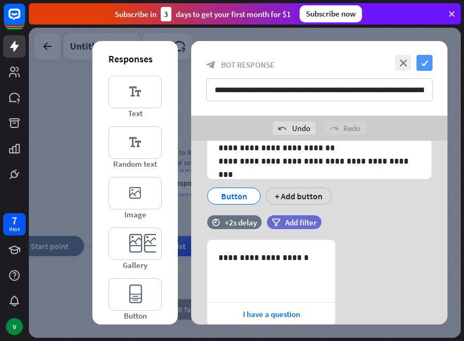
click at [378, 60] on icon "check" at bounding box center [424, 63] width 16 height 16
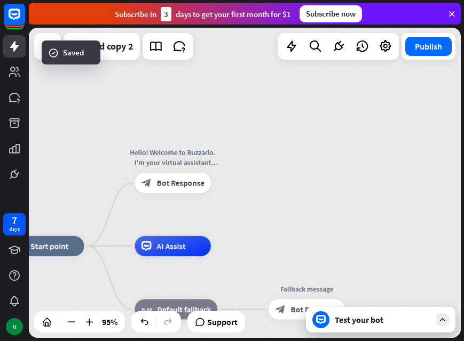
click at [357, 328] on div "Test your bot" at bounding box center [380, 320] width 149 height 26
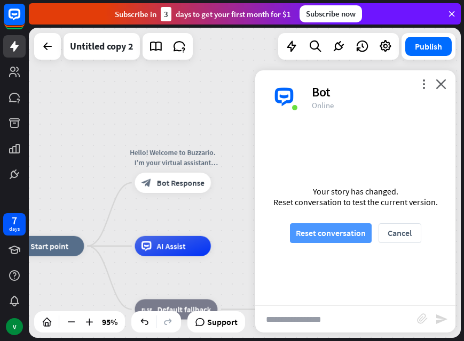
click at [350, 230] on button "Reset conversation" at bounding box center [331, 233] width 82 height 20
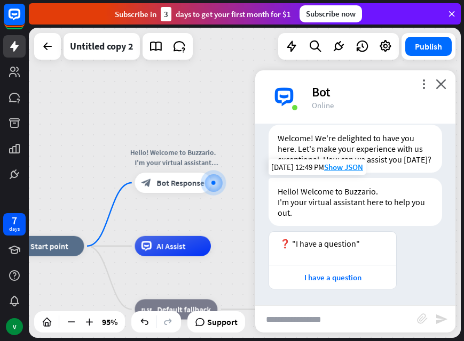
scroll to position [41, 0]
click at [351, 164] on span "Show JSON" at bounding box center [343, 167] width 39 height 10
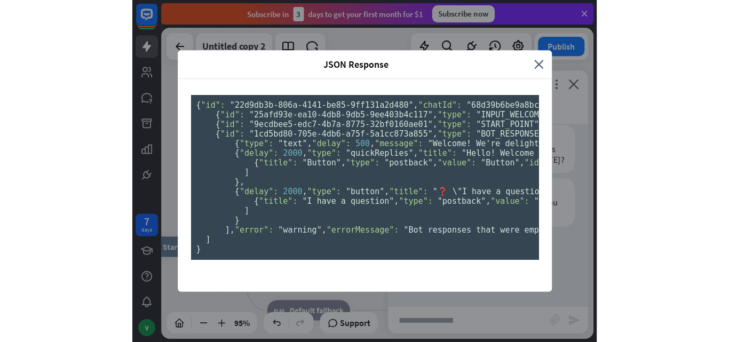
scroll to position [213, 0]
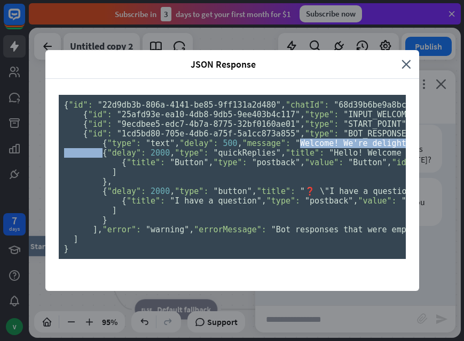
drag, startPoint x: 156, startPoint y: 147, endPoint x: 299, endPoint y: 146, distance: 143.5
click at [301, 152] on pre "{ "id": "22d9db3b-806a-4141-be85-9ff131a2d480" , "chatId": "68d39b6be9a8bc00071…" at bounding box center [232, 177] width 347 height 164
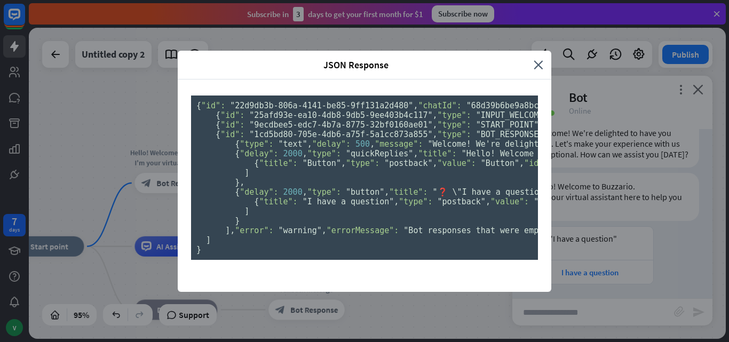
click at [378, 140] on pre "{ "id": "22d9db3b-806a-4141-be85-9ff131a2d480" , "chatId": "68d39b6be9a8bc00071…" at bounding box center [364, 177] width 347 height 164
click at [307, 257] on pre "{ "id": "22d9db3b-806a-4141-be85-9ff131a2d480" , "chatId": "68d39b6be9a8bc00071…" at bounding box center [364, 177] width 347 height 164
click at [378, 235] on span ""Bot responses that were empty have been filtered out."" at bounding box center [535, 231] width 265 height 10
click at [326, 235] on span ""errorMessage":" at bounding box center [362, 231] width 72 height 10
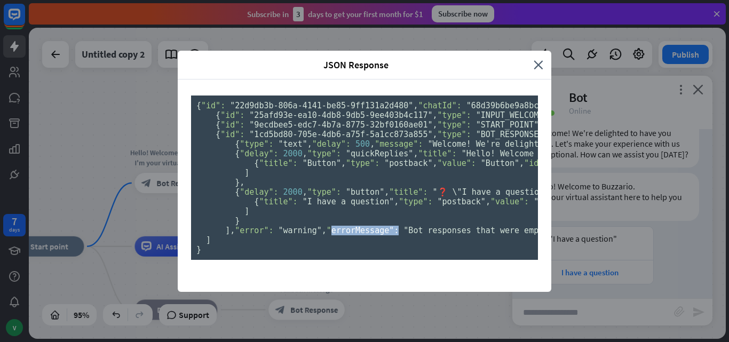
drag, startPoint x: 278, startPoint y: 265, endPoint x: 233, endPoint y: 264, distance: 45.9
click at [326, 235] on span ""errorMessage":" at bounding box center [362, 231] width 72 height 10
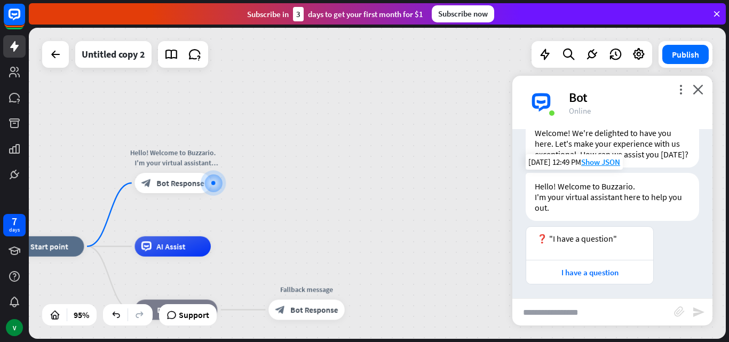
click at [378, 221] on div "Hello! Welcome to Buzzario. I'm your virtual assistant here to help you out." at bounding box center [611, 197] width 173 height 48
click at [378, 167] on span "Show JSON" at bounding box center [600, 162] width 39 height 10
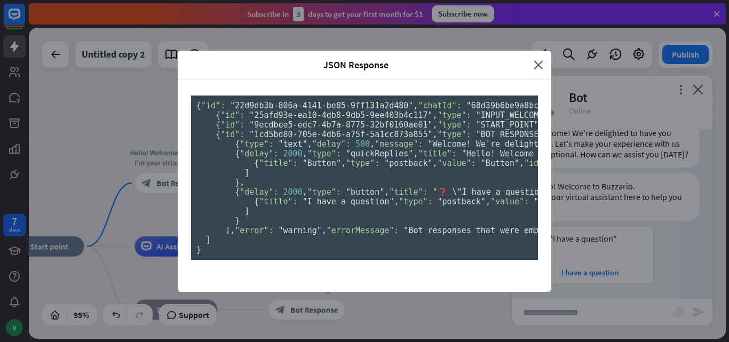
scroll to position [160, 0]
click at [111, 171] on div "JSON Response close { "id": "22d9db3b-806a-4141-be85-9ff131a2d480" , "chatId": …" at bounding box center [364, 171] width 729 height 342
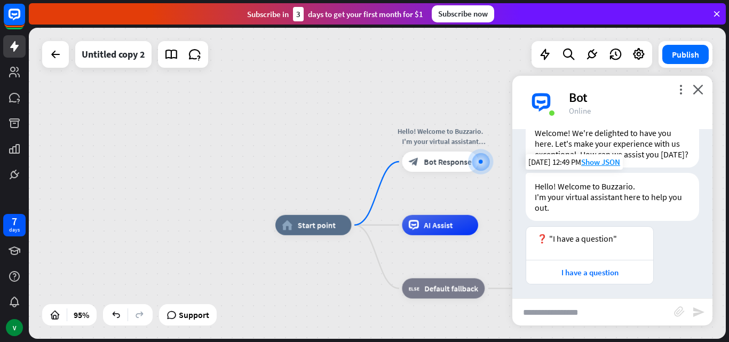
drag, startPoint x: 266, startPoint y: 207, endPoint x: 533, endPoint y: 186, distance: 268.1
click at [378, 186] on div "home_2 Start point Hello! Welcome to Buzzario. I'm your virtual assistant here …" at bounding box center [377, 183] width 697 height 311
click at [321, 229] on span "Start point" at bounding box center [317, 225] width 38 height 10
click at [316, 205] on span "Edit name" at bounding box center [303, 201] width 31 height 9
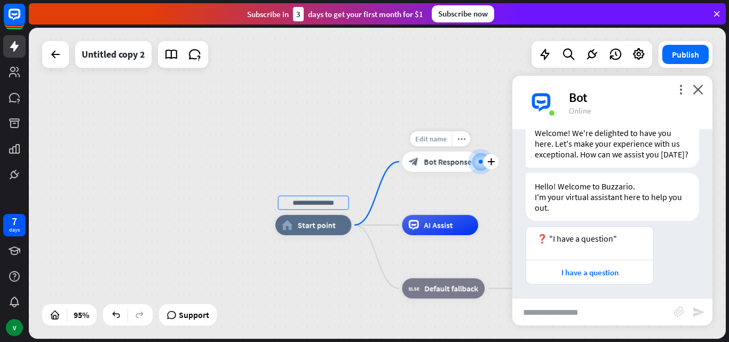
click at [378, 140] on span "Edit name" at bounding box center [430, 138] width 31 height 9
click at [378, 141] on input "**********" at bounding box center [439, 139] width 71 height 14
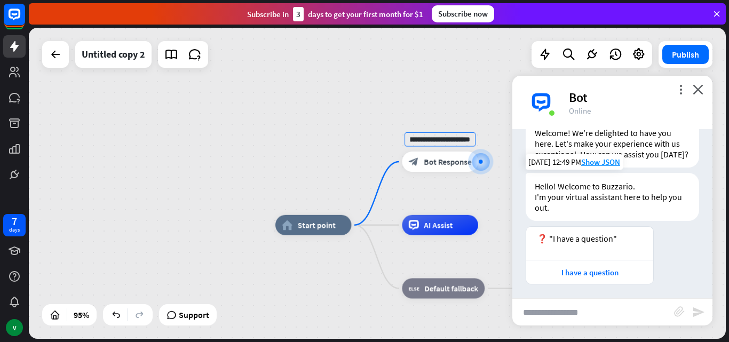
scroll to position [0, 0]
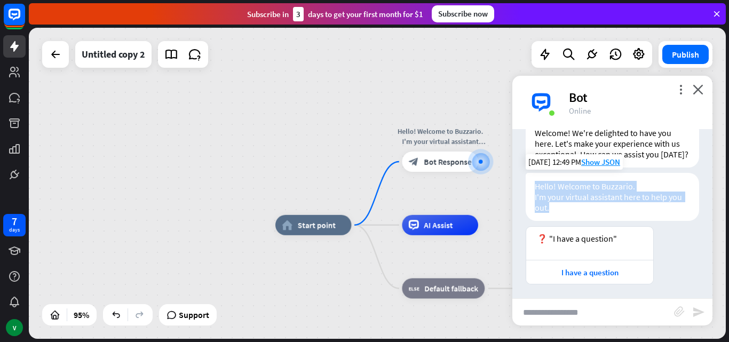
drag, startPoint x: 536, startPoint y: 196, endPoint x: 560, endPoint y: 221, distance: 34.3
click at [378, 220] on div "Hello! Welcome to Buzzario. I'm your virtual assistant here to help you out." at bounding box center [611, 197] width 173 height 48
copy div "Hello! Welcome to Buzzario. I'm your virtual assistant here to help you out."
click at [303, 205] on span "Edit name" at bounding box center [303, 201] width 31 height 9
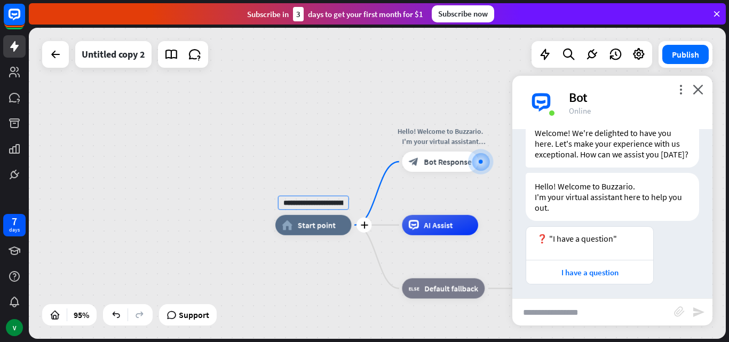
scroll to position [0, 175]
type input "**********"
click at [262, 143] on div "**********" at bounding box center [377, 183] width 697 height 311
drag, startPoint x: 681, startPoint y: 86, endPoint x: 670, endPoint y: 98, distance: 16.2
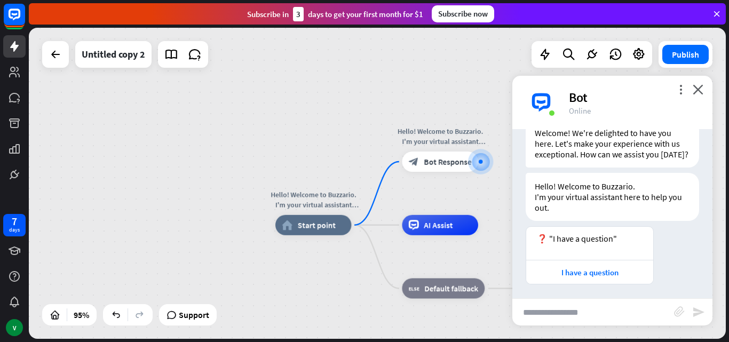
click at [378, 86] on icon "more_vert" at bounding box center [680, 89] width 10 height 10
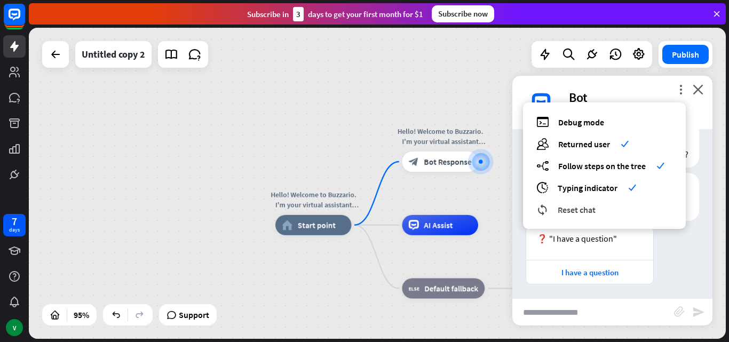
click at [378, 209] on div "reset_chat Reset chat" at bounding box center [604, 209] width 136 height 12
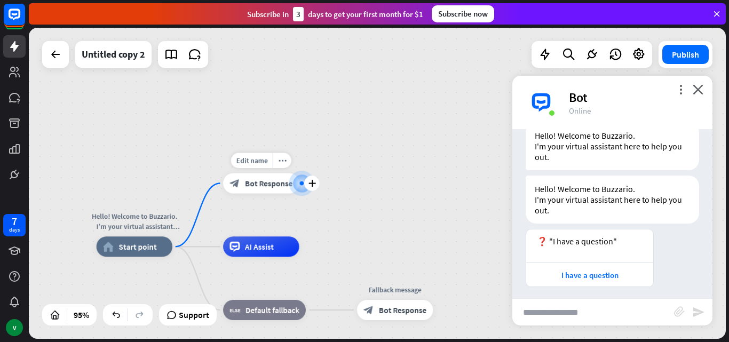
scroll to position [43, 0]
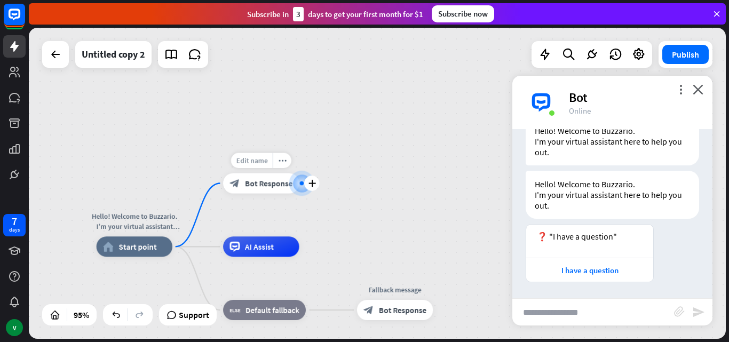
click at [255, 164] on span "Edit name" at bounding box center [251, 160] width 31 height 9
drag, startPoint x: 290, startPoint y: 159, endPoint x: 186, endPoint y: 168, distance: 104.4
click at [186, 168] on div "**********" at bounding box center [377, 183] width 697 height 311
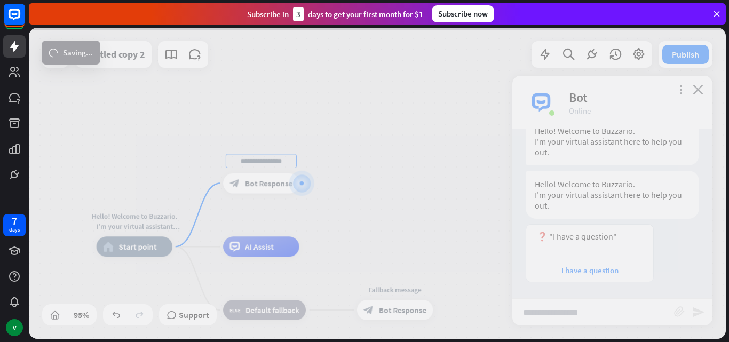
click at [288, 140] on div "Hello! Welcome to Buzzario. I'm your virtual assistant here to help you out. ho…" at bounding box center [377, 183] width 697 height 311
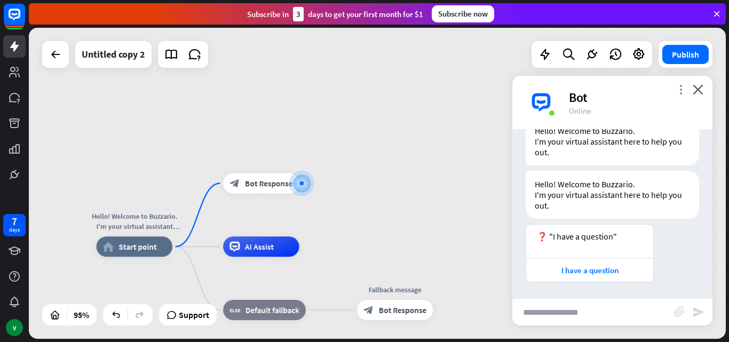
click at [378, 91] on icon "more_vert" at bounding box center [680, 89] width 10 height 10
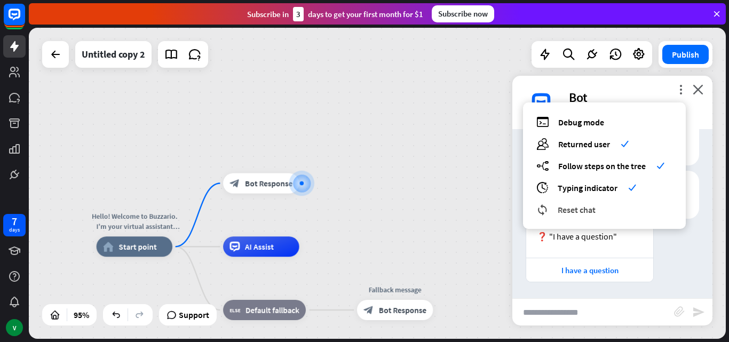
click at [378, 207] on span "Reset chat" at bounding box center [576, 209] width 38 height 11
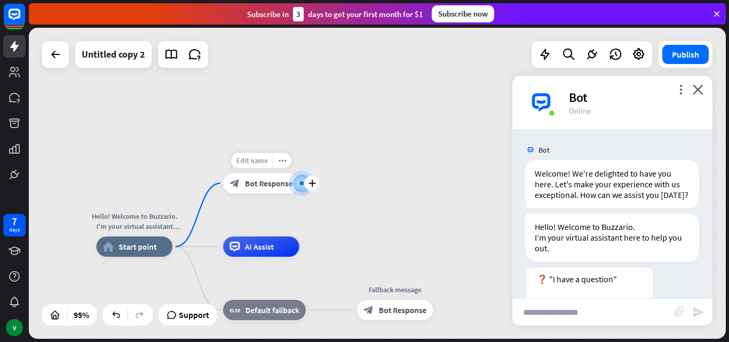
click at [266, 158] on span "Edit name" at bounding box center [251, 160] width 31 height 9
type input "**********"
click at [378, 91] on div "**********" at bounding box center [377, 183] width 697 height 311
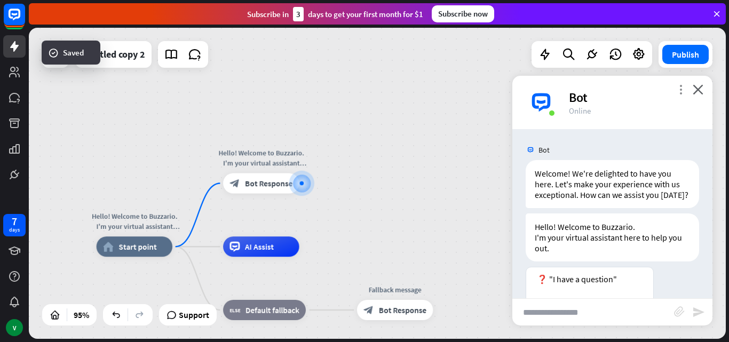
click at [378, 90] on icon "more_vert" at bounding box center [680, 89] width 10 height 10
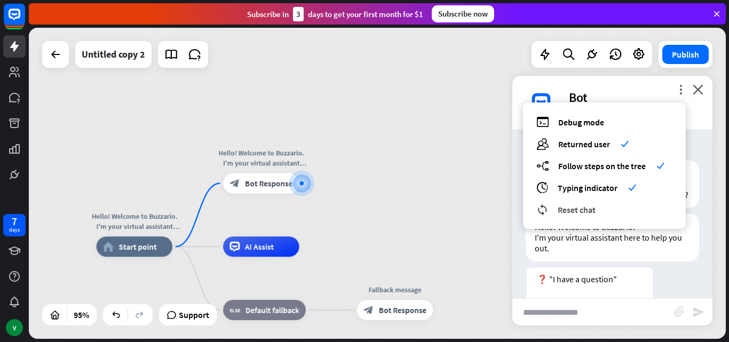
click at [378, 204] on span "Reset chat" at bounding box center [576, 209] width 38 height 11
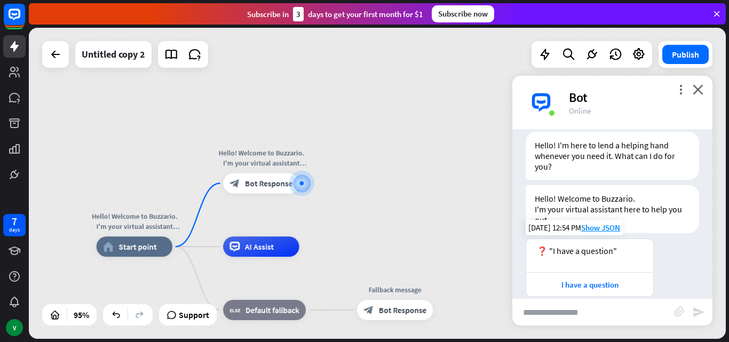
scroll to position [43, 0]
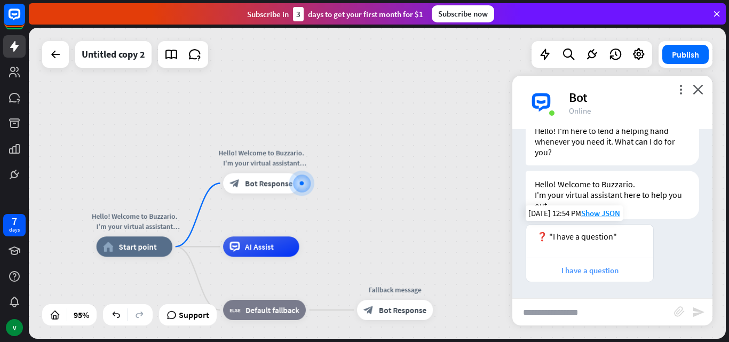
click at [378, 267] on div "I have a question" at bounding box center [589, 270] width 116 height 10
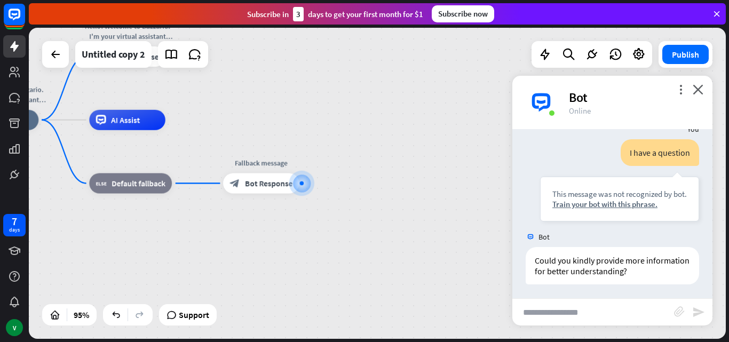
scroll to position [213, 0]
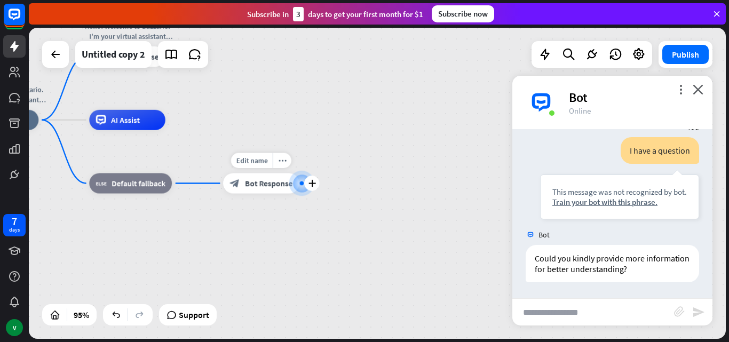
click at [302, 185] on div at bounding box center [302, 183] width 4 height 4
click at [277, 187] on span "Bot Response" at bounding box center [268, 183] width 47 height 10
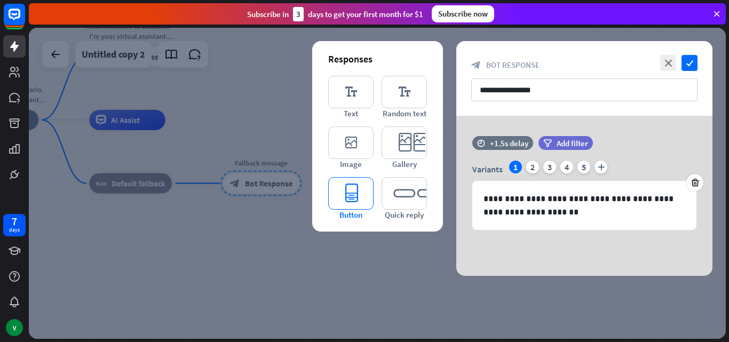
click at [360, 204] on icon "editor_button" at bounding box center [350, 193] width 45 height 33
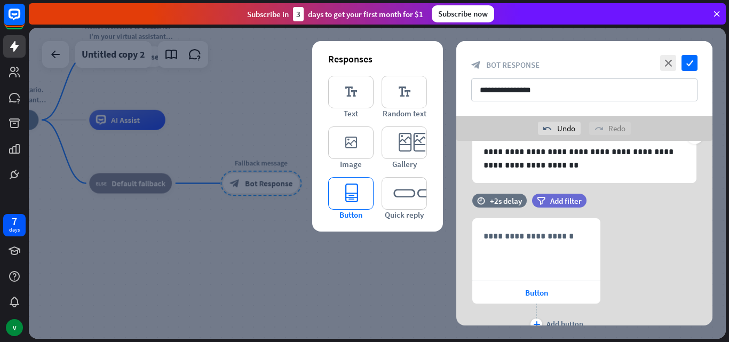
scroll to position [117, 0]
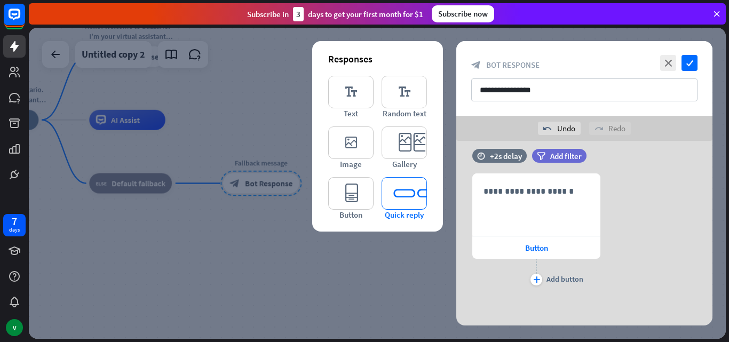
click at [378, 194] on icon "editor_quick_replies" at bounding box center [403, 193] width 45 height 33
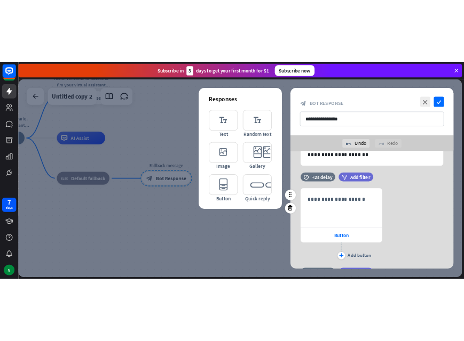
scroll to position [107, 0]
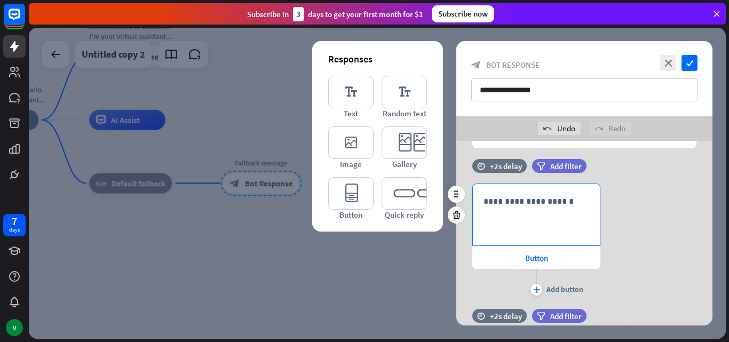
click at [378, 200] on p "**********" at bounding box center [536, 201] width 106 height 13
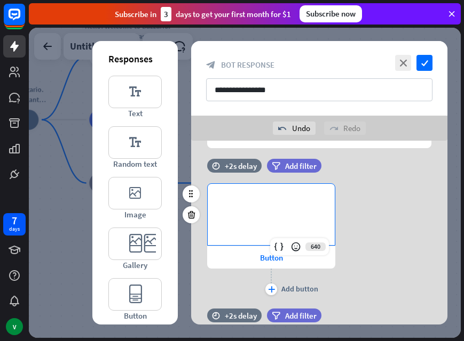
click at [237, 196] on p "**********" at bounding box center [271, 201] width 106 height 13
drag, startPoint x: 227, startPoint y: 200, endPoint x: 306, endPoint y: 202, distance: 78.4
click at [306, 202] on p "**********" at bounding box center [271, 201] width 106 height 13
copy p "**********"
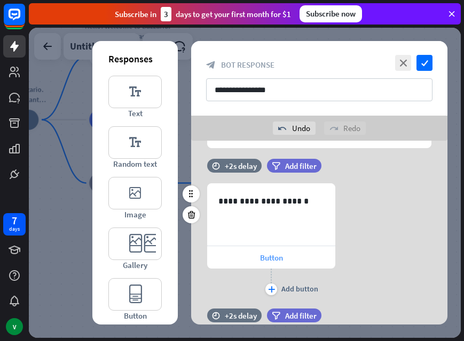
click at [244, 258] on div "Button" at bounding box center [271, 257] width 128 height 22
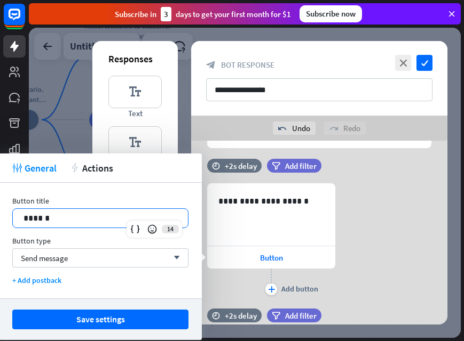
drag, startPoint x: 83, startPoint y: 222, endPoint x: -36, endPoint y: 226, distance: 119.0
click at [0, 226] on html "7 days V close Product Help First steps Get started with ChatBot Help Center Fo…" at bounding box center [232, 170] width 464 height 341
drag, startPoint x: 21, startPoint y: 219, endPoint x: 63, endPoint y: 225, distance: 42.5
click at [63, 225] on div "******" at bounding box center [100, 218] width 175 height 19
drag, startPoint x: 97, startPoint y: 219, endPoint x: 86, endPoint y: 215, distance: 11.3
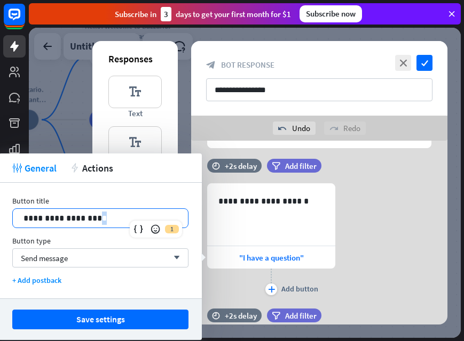
click at [86, 215] on p "**********" at bounding box center [100, 218] width 154 height 13
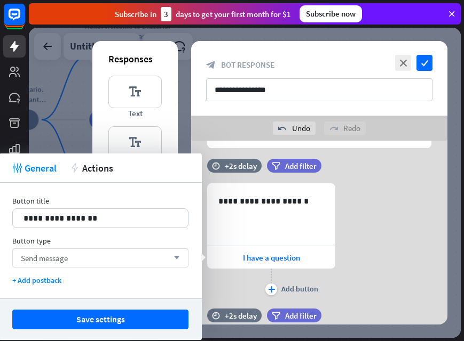
click at [137, 257] on div "Send message arrow_down" at bounding box center [100, 258] width 176 height 19
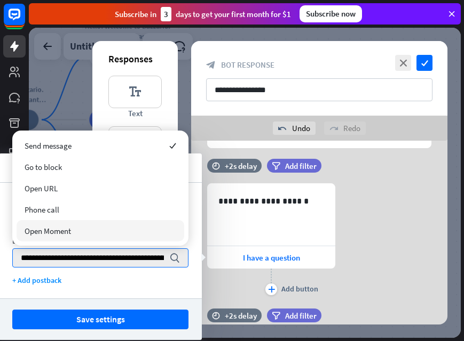
scroll to position [0, 22]
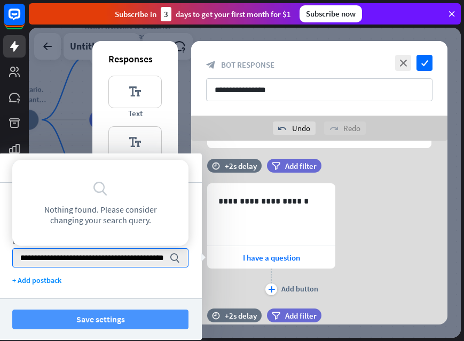
type input "**********"
click at [89, 323] on button "Save settings" at bounding box center [100, 320] width 176 height 20
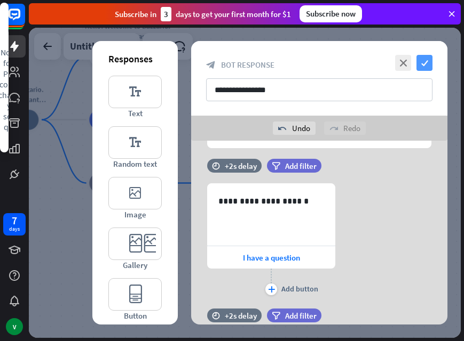
click at [378, 60] on icon "check" at bounding box center [424, 63] width 16 height 16
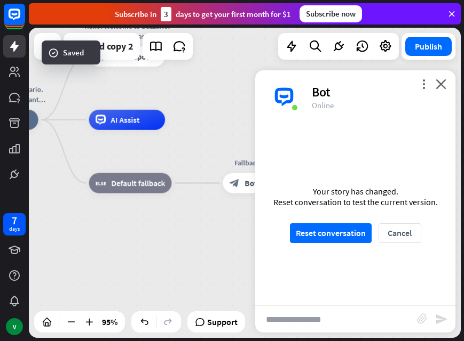
scroll to position [201, 0]
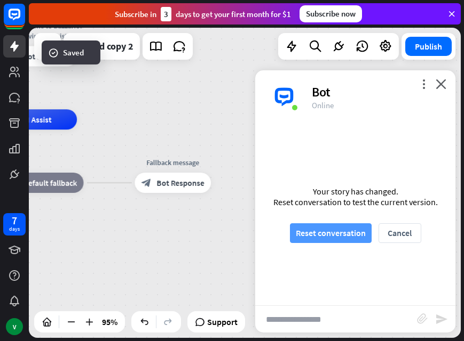
click at [341, 230] on button "Reset conversation" at bounding box center [331, 233] width 82 height 20
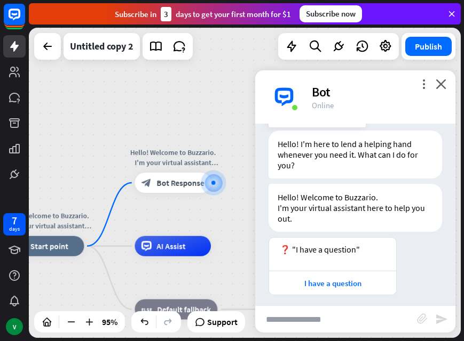
scroll to position [30, 0]
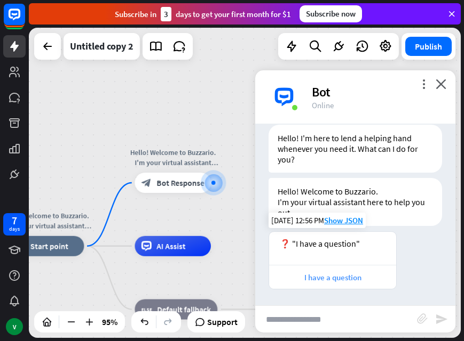
click at [359, 276] on div "I have a question" at bounding box center [332, 278] width 116 height 10
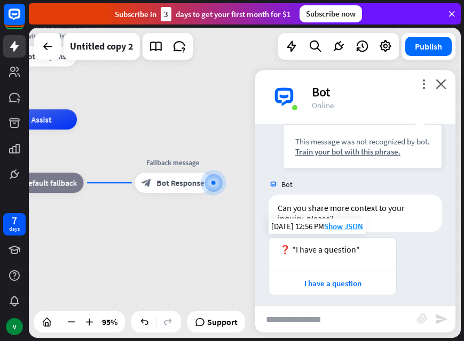
scroll to position [264, 0]
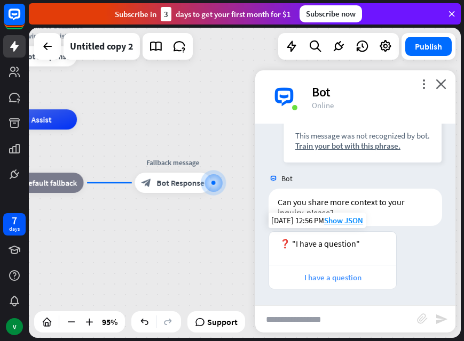
click at [328, 273] on div "I have a question" at bounding box center [332, 278] width 116 height 10
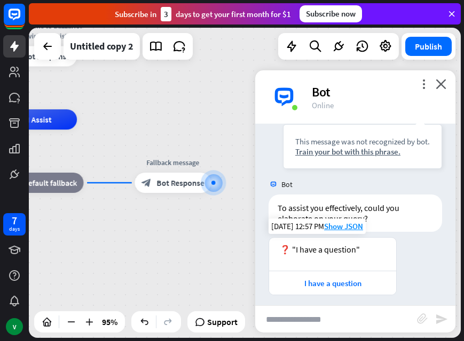
scroll to position [498, 0]
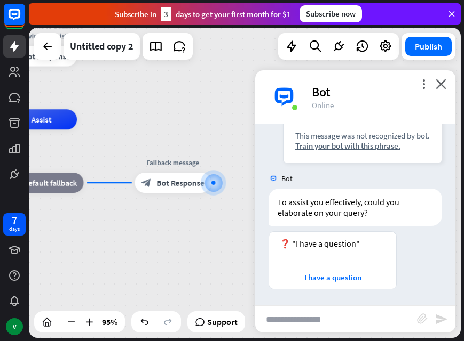
click at [326, 317] on input "text" at bounding box center [336, 319] width 162 height 27
type input "*****"
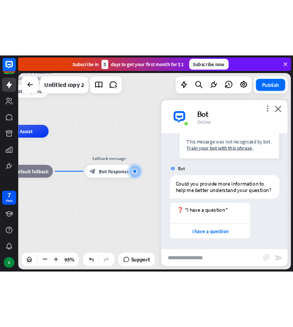
scroll to position [743, 0]
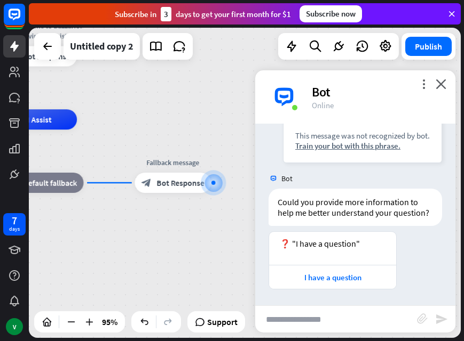
click at [378, 83] on div "more_vert close Bot Online" at bounding box center [355, 96] width 200 height 53
click at [378, 83] on icon "close" at bounding box center [440, 84] width 11 height 10
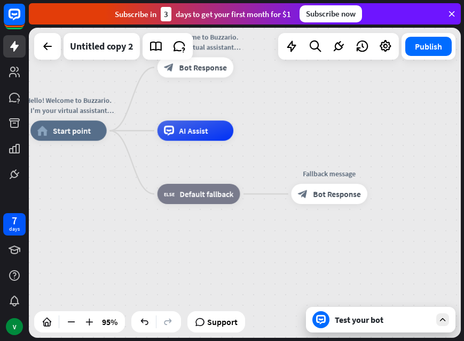
drag, startPoint x: 127, startPoint y: 242, endPoint x: 284, endPoint y: 250, distance: 157.5
click at [284, 250] on div "Hello! Welcome to Buzzario. I'm your virtual assistant here to help you out. ho…" at bounding box center [235, 278] width 410 height 295
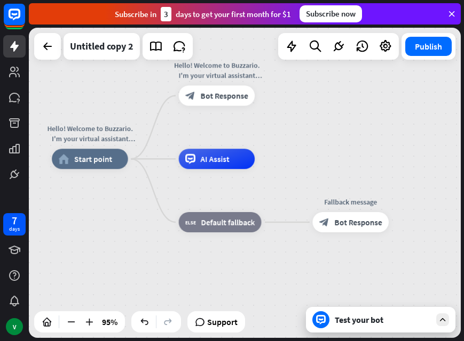
drag, startPoint x: 123, startPoint y: 214, endPoint x: 131, endPoint y: 238, distance: 24.8
click at [140, 245] on div "Hello! Welcome to Buzzario. I'm your virtual assistant here to help you out. ho…" at bounding box center [257, 306] width 410 height 295
